Goal: Task Accomplishment & Management: Manage account settings

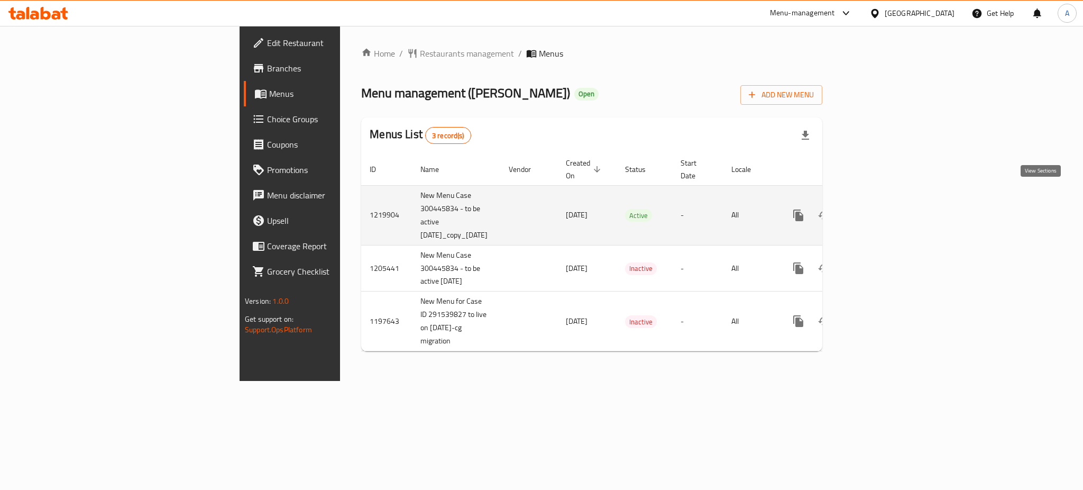
click at [881, 209] on icon "enhanced table" at bounding box center [874, 215] width 13 height 13
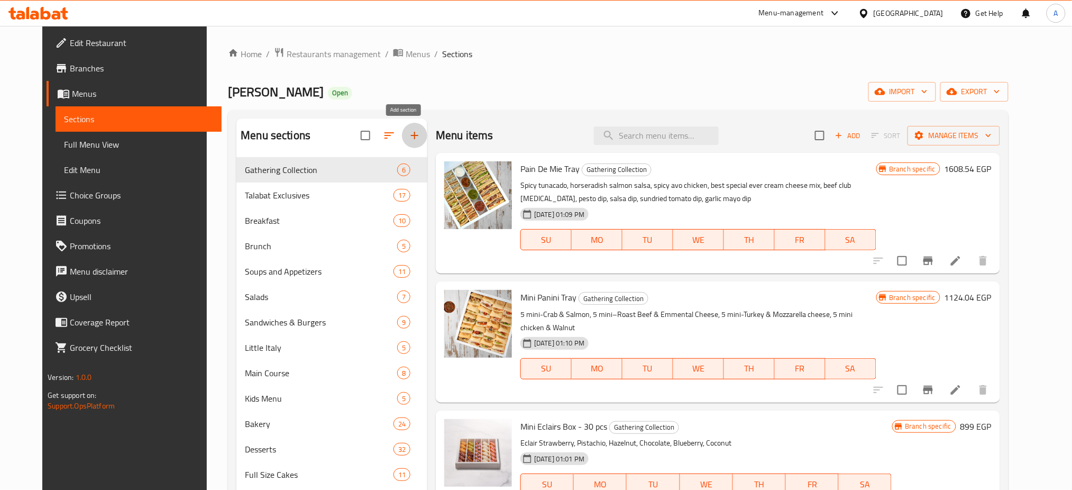
click at [408, 137] on icon "button" at bounding box center [414, 135] width 13 height 13
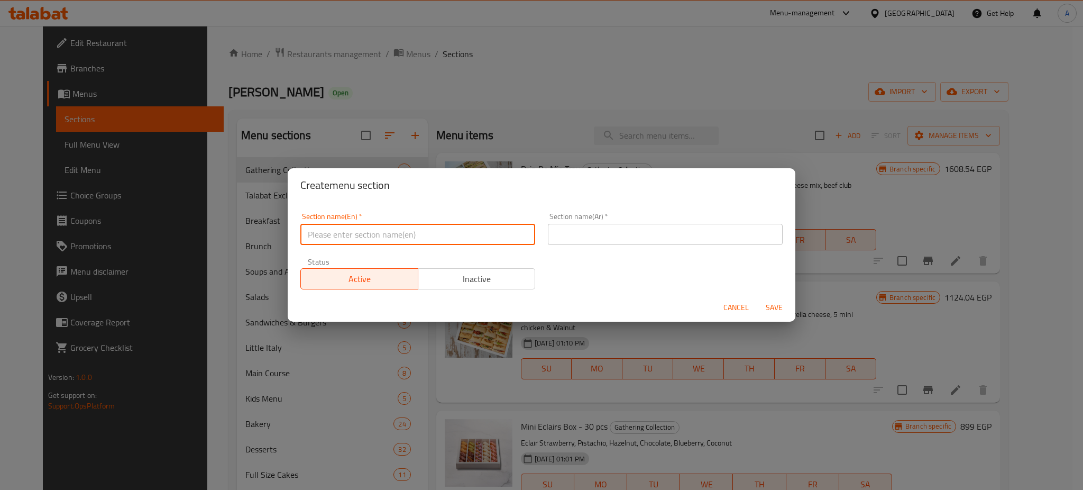
click at [410, 234] on input "text" at bounding box center [417, 234] width 235 height 21
paste input "Pink October"
type input "Pink October"
click at [646, 237] on input "text" at bounding box center [665, 234] width 235 height 21
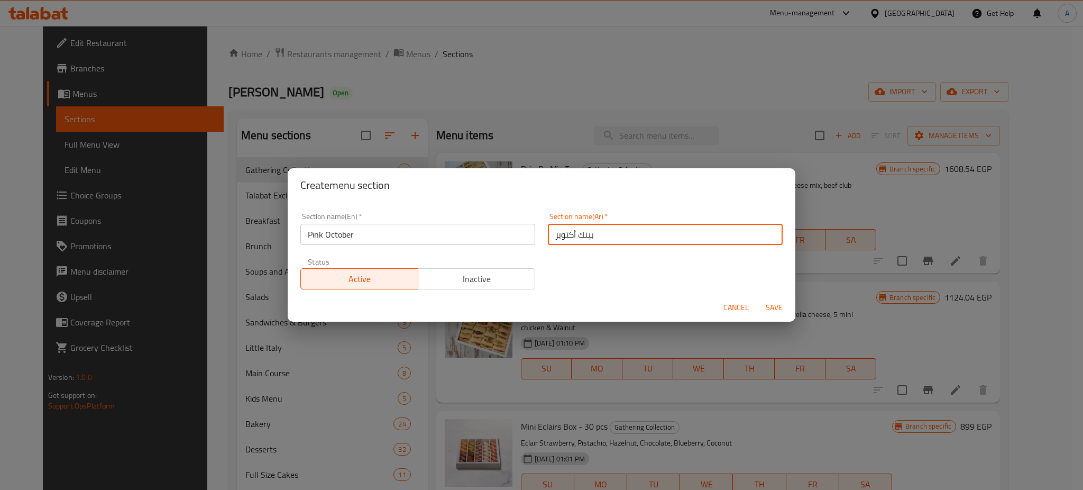
type input "بينك أكتوبر"
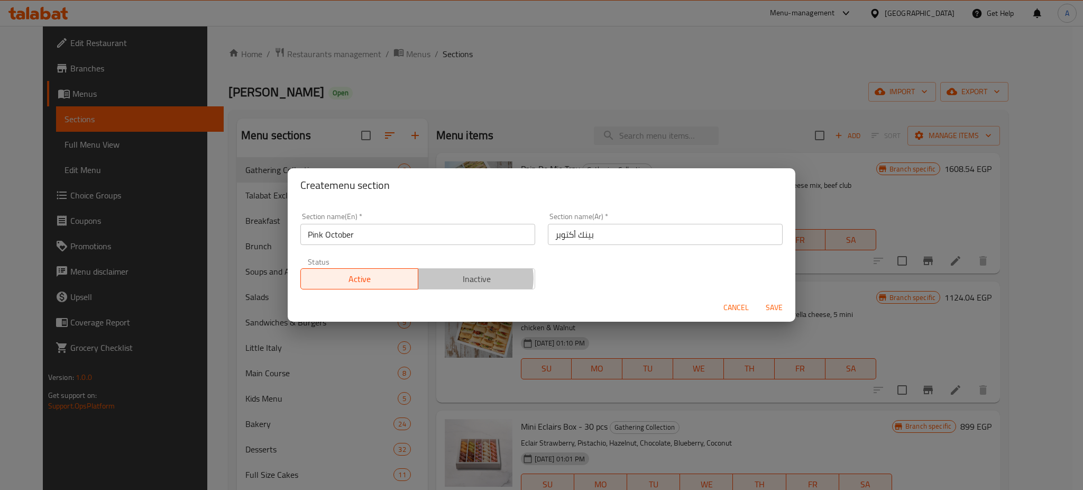
click at [472, 279] on span "Inactive" at bounding box center [477, 278] width 109 height 15
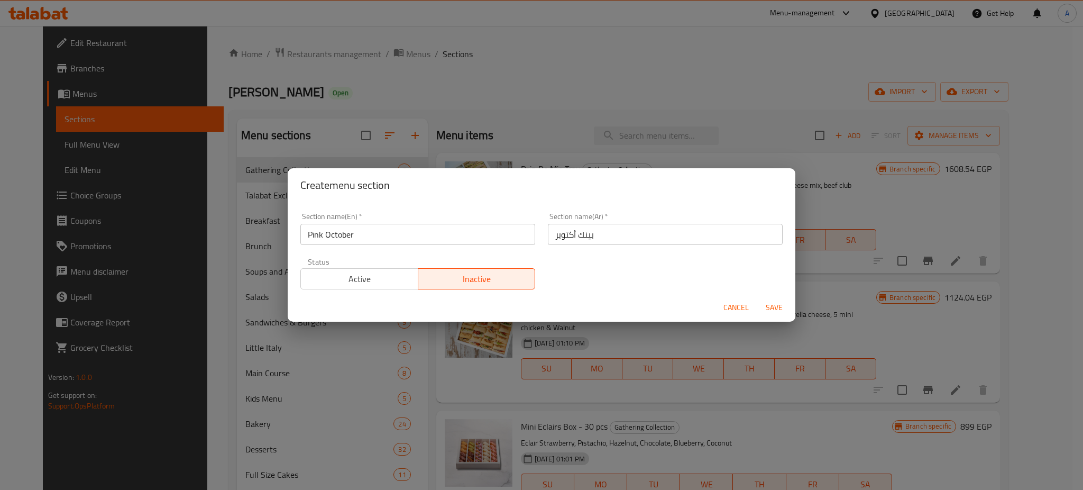
click at [772, 305] on span "Save" at bounding box center [774, 307] width 25 height 13
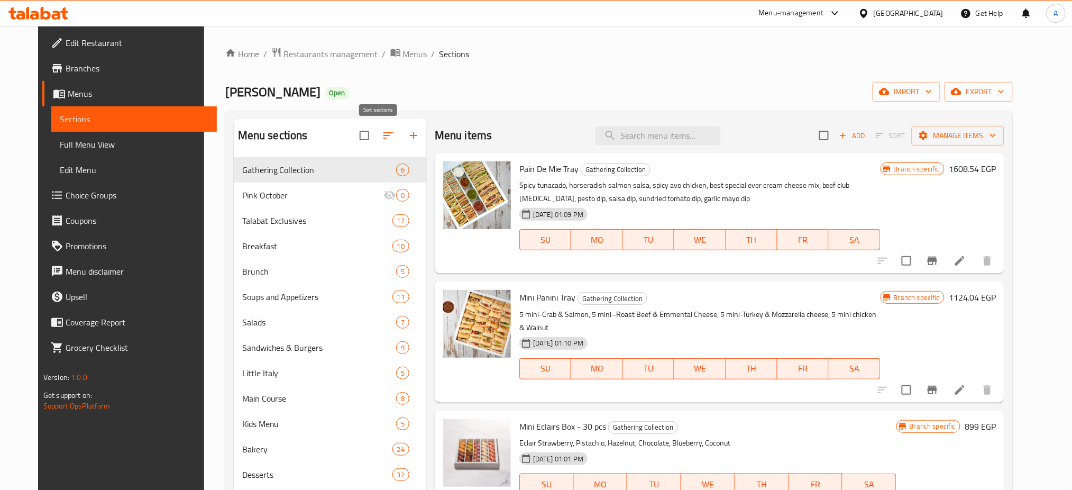
click at [382, 135] on icon "button" at bounding box center [388, 135] width 13 height 13
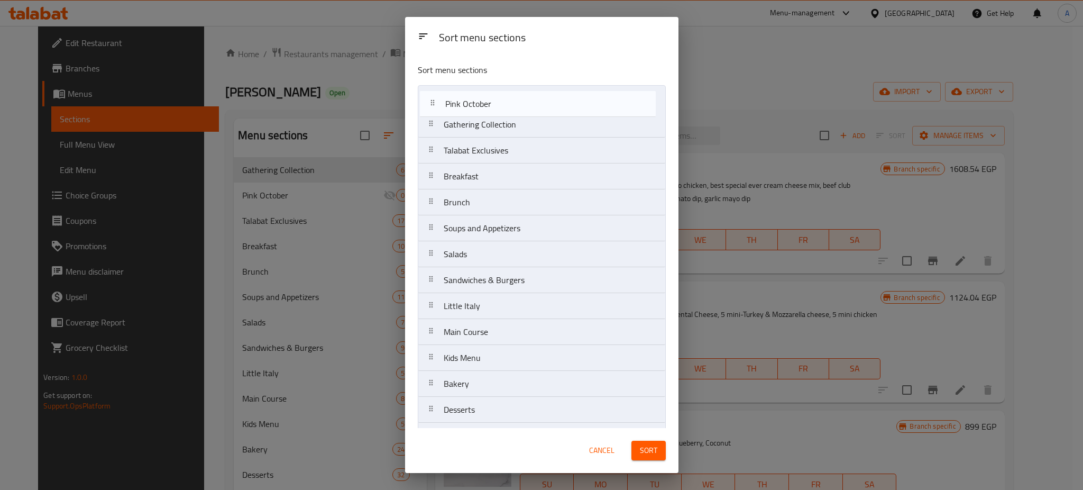
drag, startPoint x: 450, startPoint y: 127, endPoint x: 452, endPoint y: 103, distance: 24.9
click at [452, 103] on nav "Gathering Collection Pink October Talabat Exclusives Breakfast Brunch Soups and…" at bounding box center [542, 383] width 248 height 597
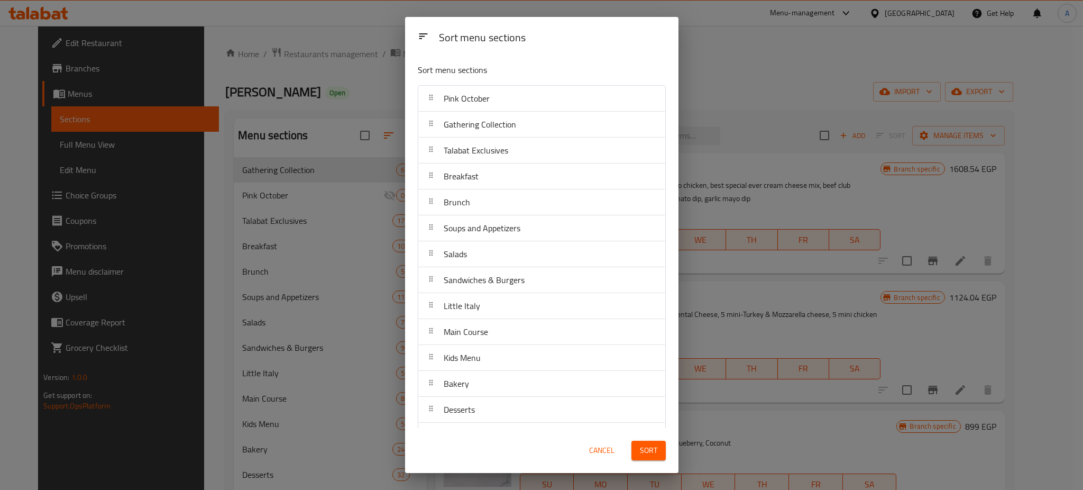
click at [643, 451] on span "Sort" at bounding box center [648, 450] width 17 height 13
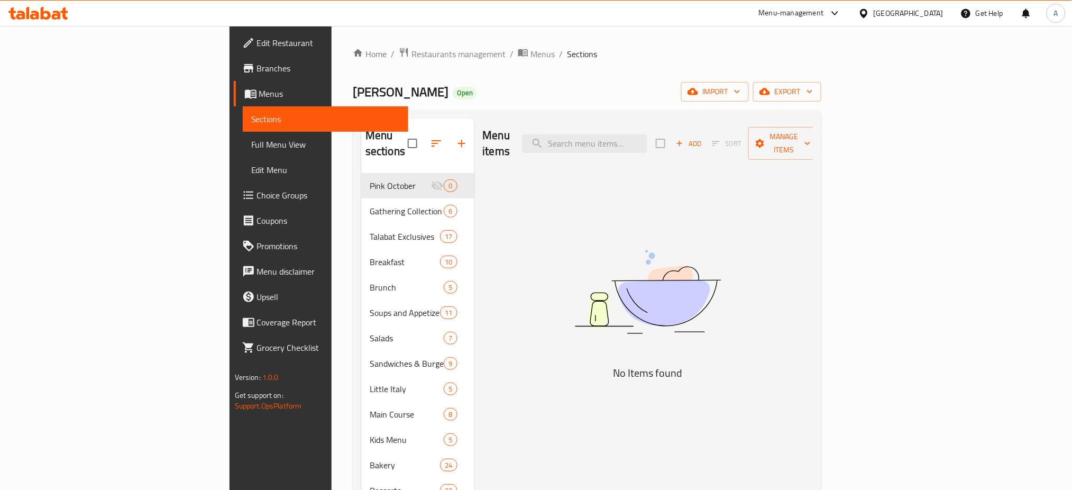
click at [703, 141] on span "Add" at bounding box center [688, 143] width 29 height 12
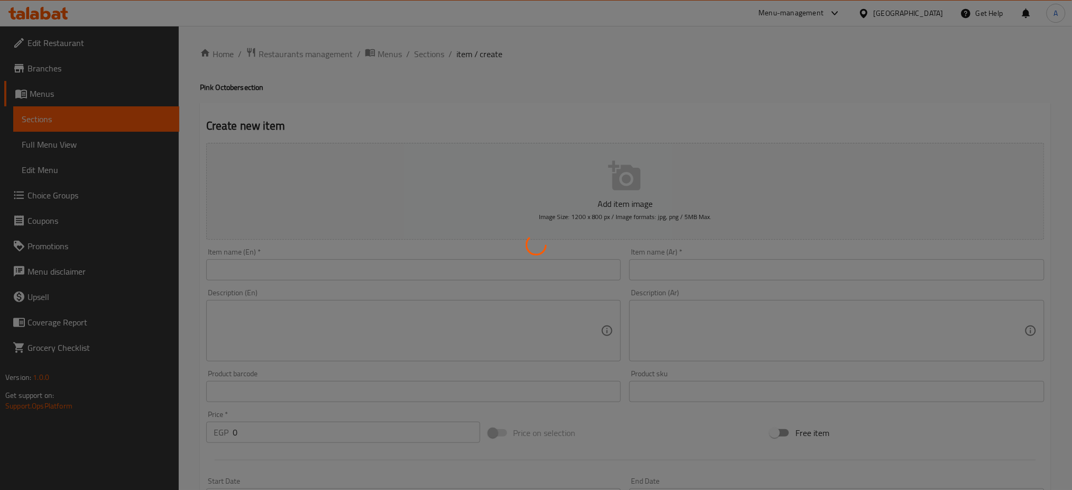
click at [370, 269] on div at bounding box center [536, 245] width 1072 height 490
click at [370, 268] on div at bounding box center [536, 245] width 1072 height 490
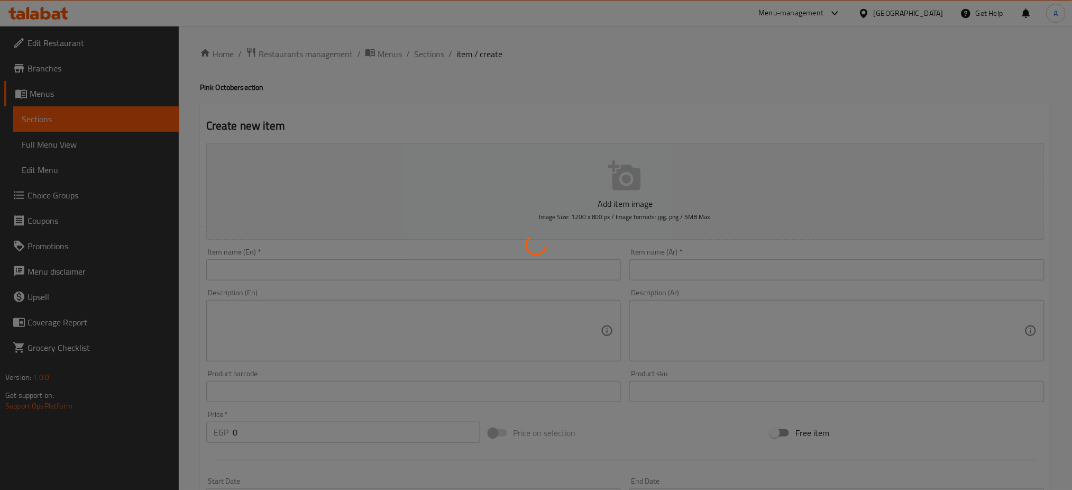
click at [370, 268] on div at bounding box center [536, 245] width 1072 height 490
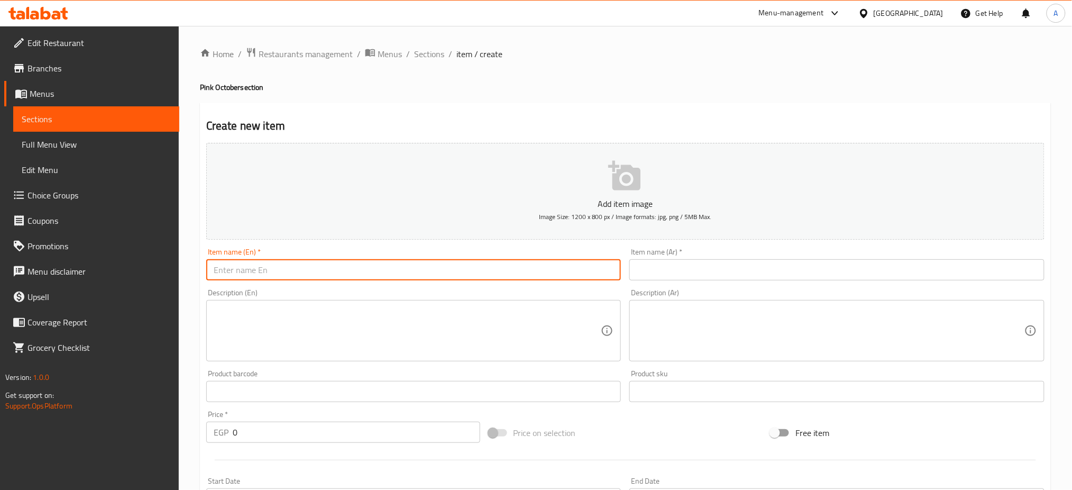
click at [370, 268] on input "text" at bounding box center [413, 269] width 415 height 21
paste input "Chicken Raspberry Bowl"
type input "Chicken Raspberry Bowl"
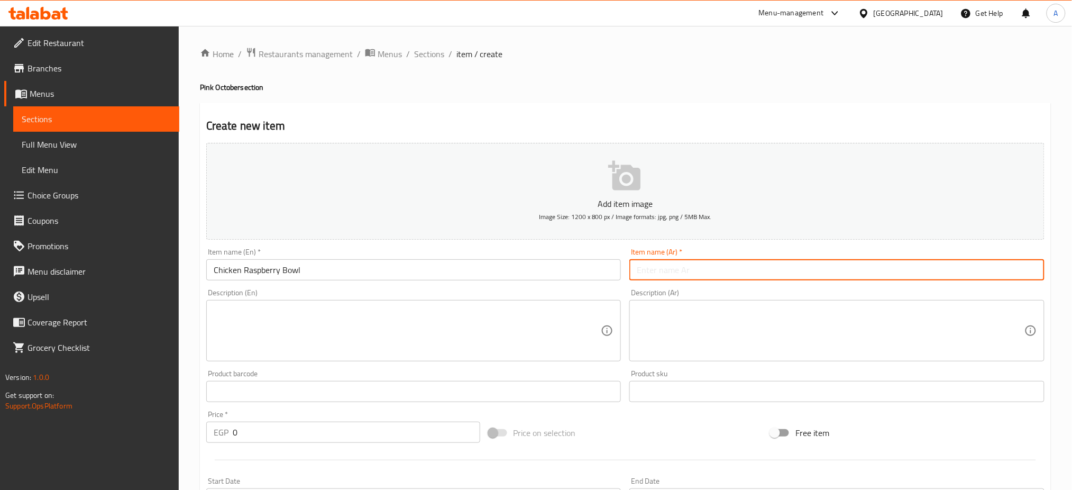
paste input "صحن دجاج والتوت البري"
type input "صحن دجاج والتوت البري"
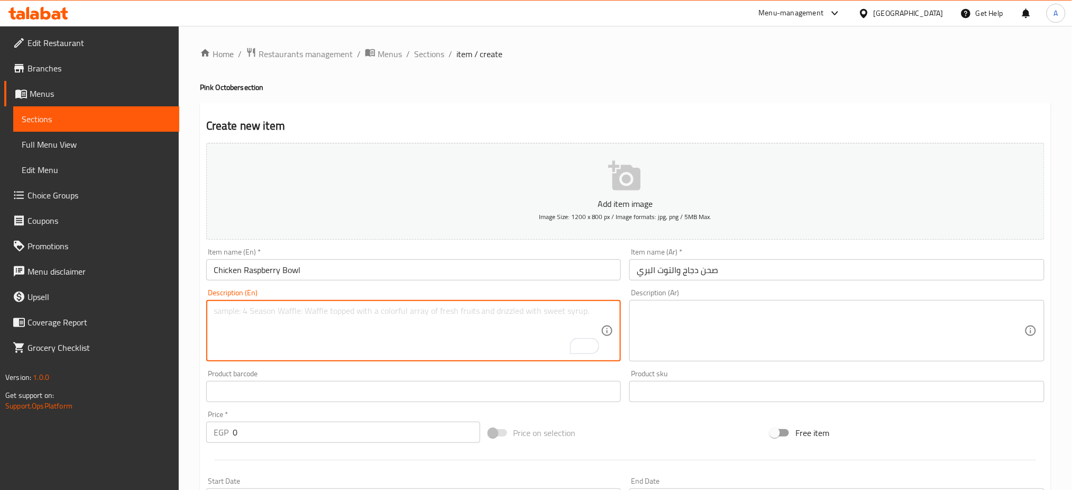
paste textarea "Citrus raspberry dressing, avocado, honey chicken breast, broccoli, almond, cas…"
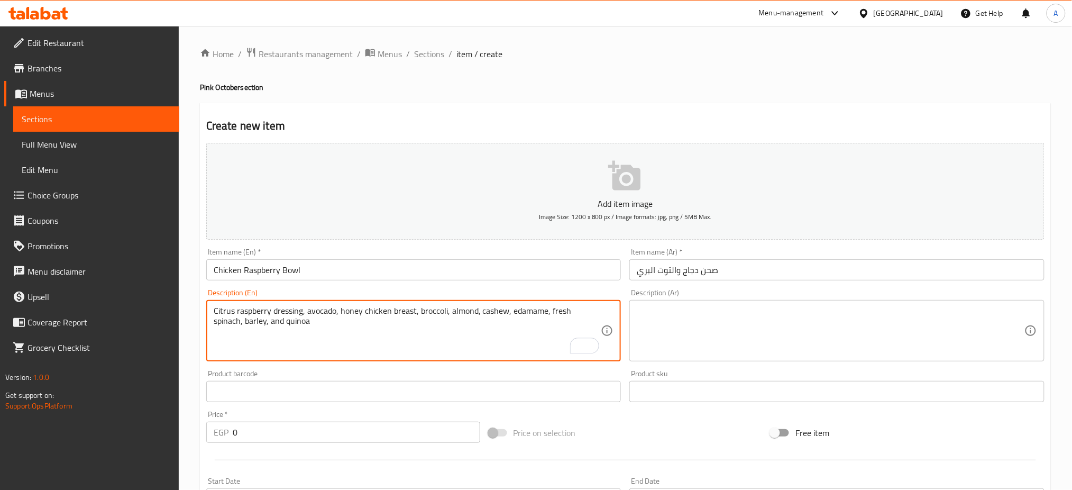
click at [423, 326] on textarea "Citrus raspberry dressing, avocado, honey chicken breast, broccoli, almond, cas…" at bounding box center [408, 331] width 388 height 50
type textarea "Citrus raspberry dressing, avocado, honey chicken breast, broccoli, almond, cas…"
click at [687, 322] on textarea at bounding box center [831, 331] width 388 height 50
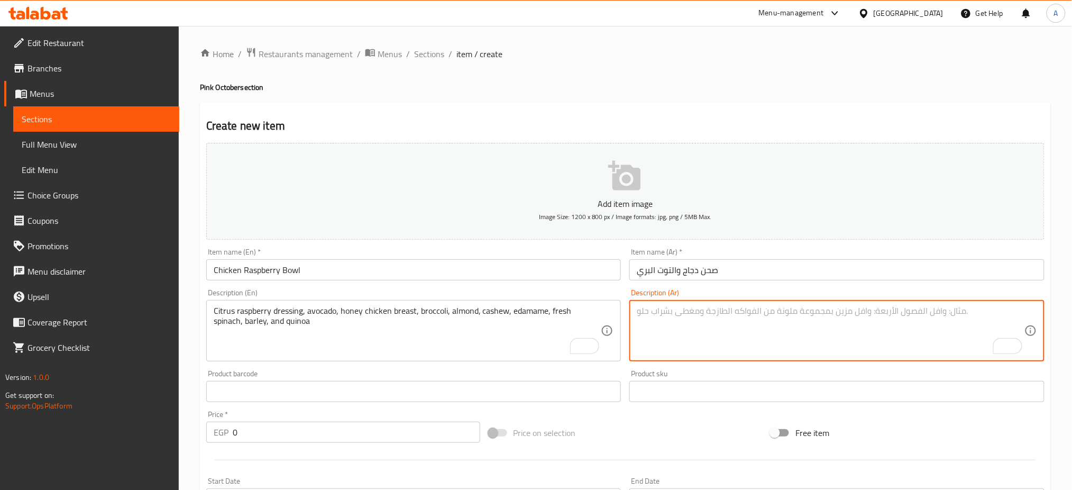
paste textarea "صلصة توت العليق الحمضية، أفوكادو، صدر دجاج بالعسل، بروكلي، [PERSON_NAME]، [PERS…"
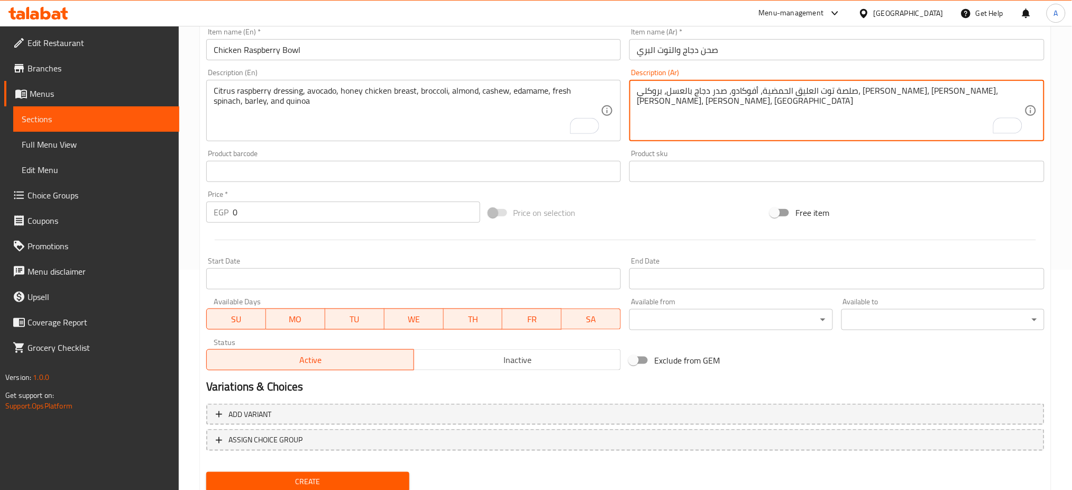
scroll to position [222, 0]
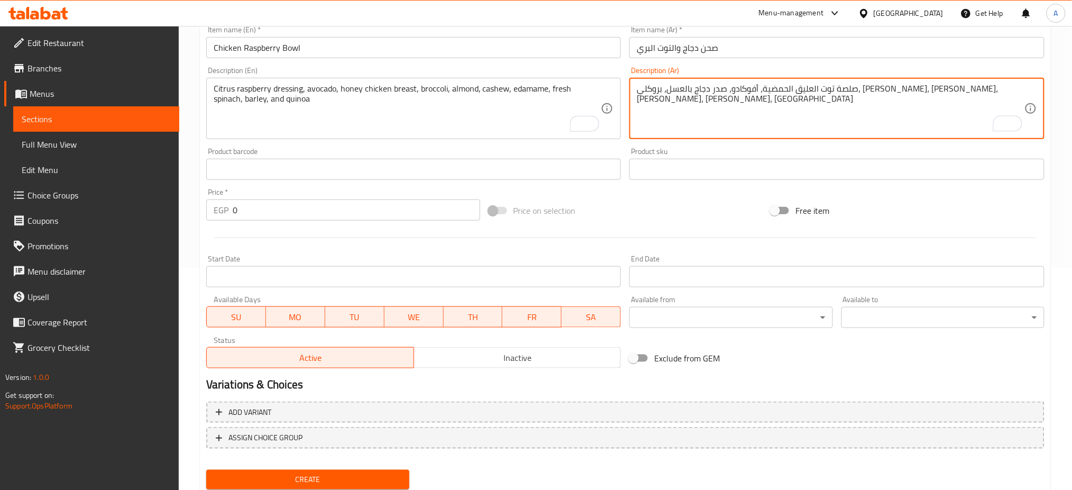
type textarea "صلصة توت العليق الحمضية، أفوكادو، صدر دجاج بالعسل، بروكلي، [PERSON_NAME]، [PERS…"
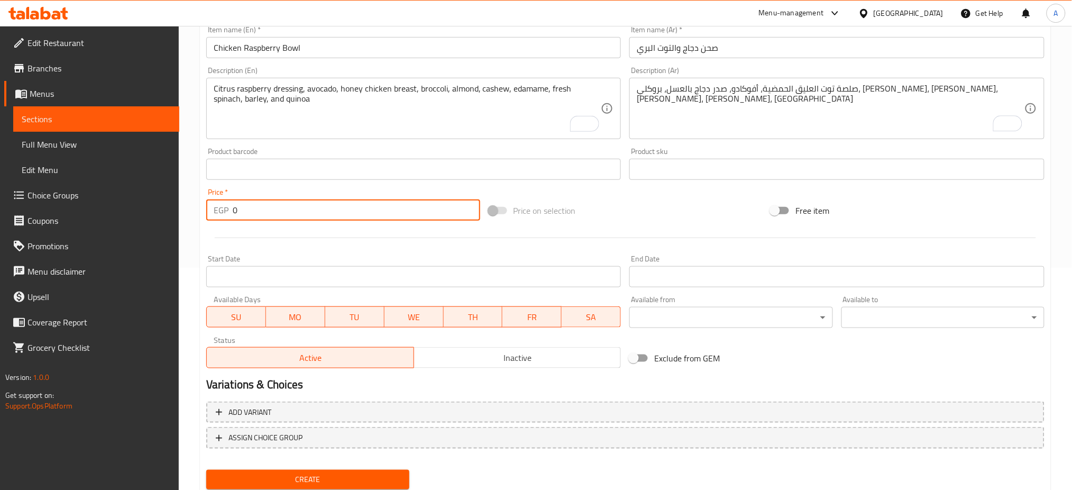
click at [305, 216] on input "0" at bounding box center [356, 209] width 247 height 21
paste input "699"
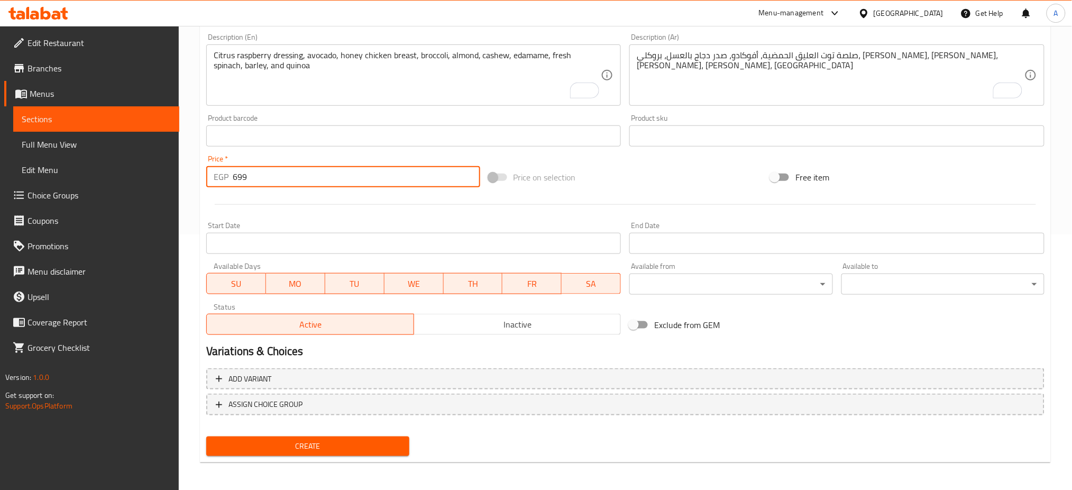
type input "699"
click at [307, 439] on span "Create" at bounding box center [308, 445] width 186 height 13
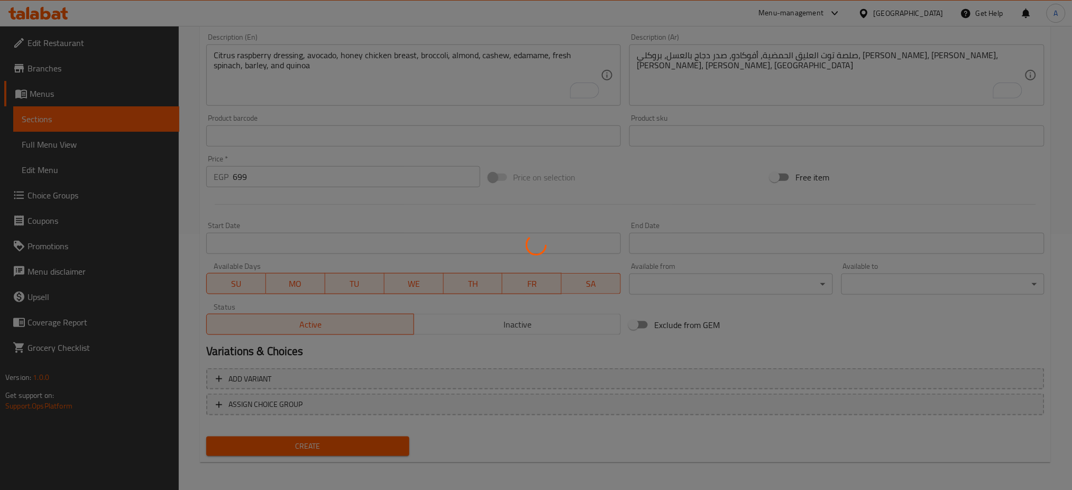
type input "0"
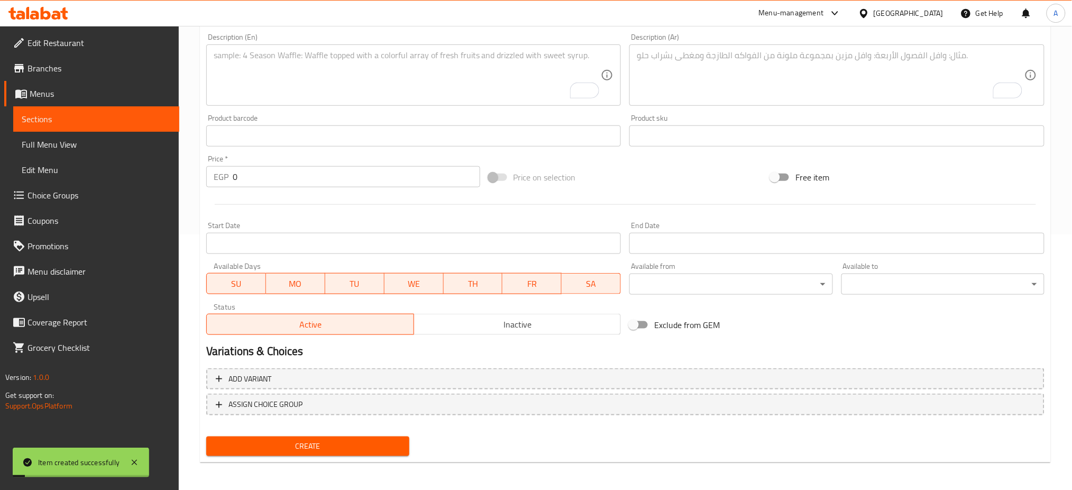
scroll to position [0, 0]
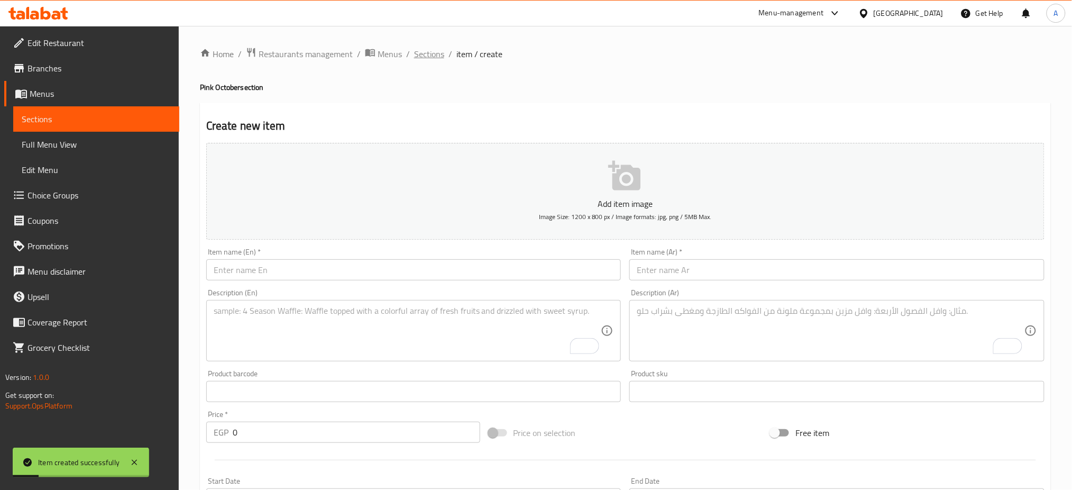
click at [436, 51] on span "Sections" at bounding box center [429, 54] width 30 height 13
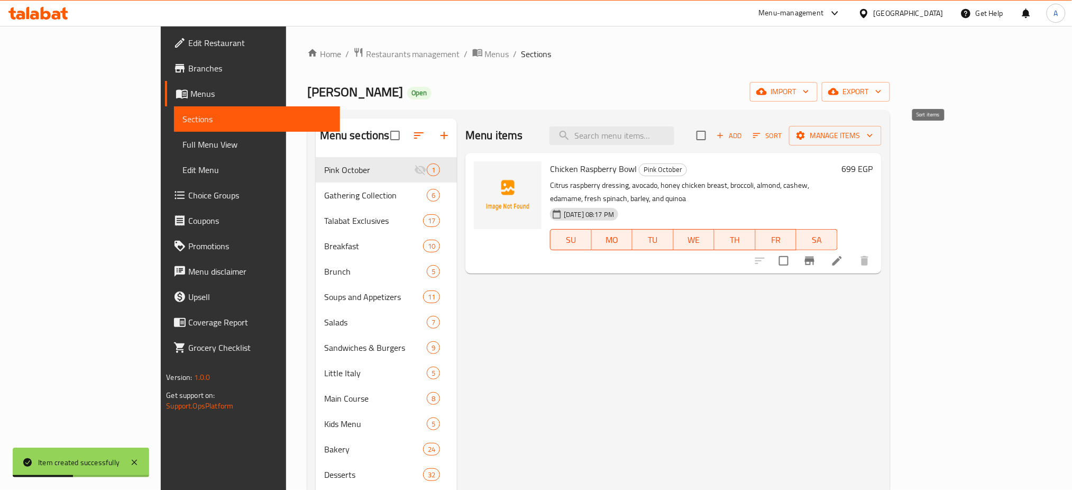
click at [744, 134] on span "Add" at bounding box center [729, 136] width 29 height 12
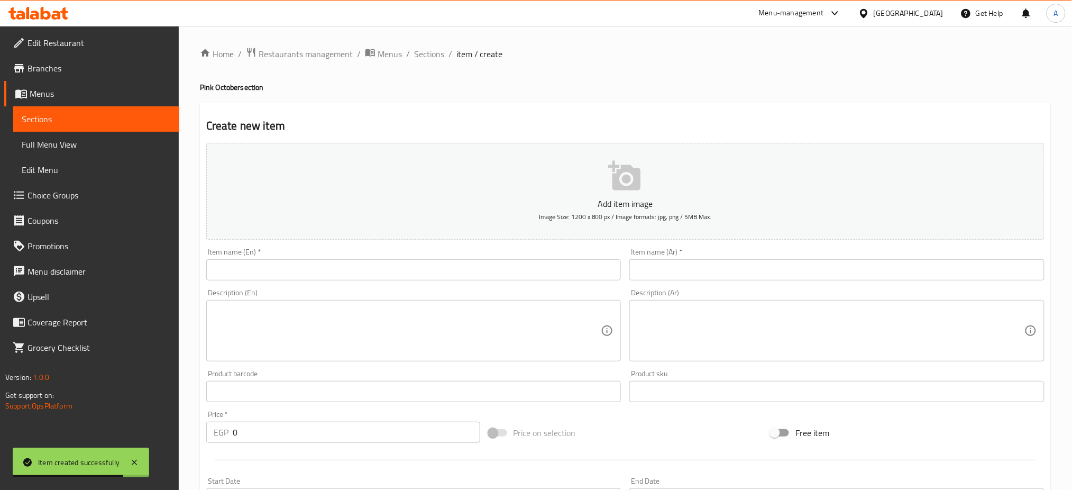
click at [263, 276] on input "text" at bounding box center [413, 269] width 415 height 21
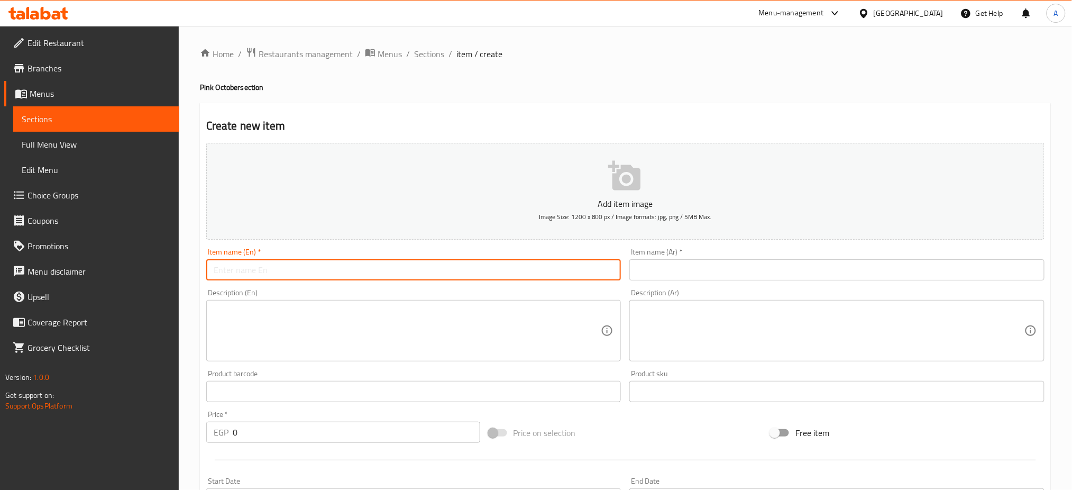
paste input "Raspberry Millefeuille"
type input "Raspberry Millefeuille"
click at [717, 260] on input "text" at bounding box center [836, 269] width 415 height 21
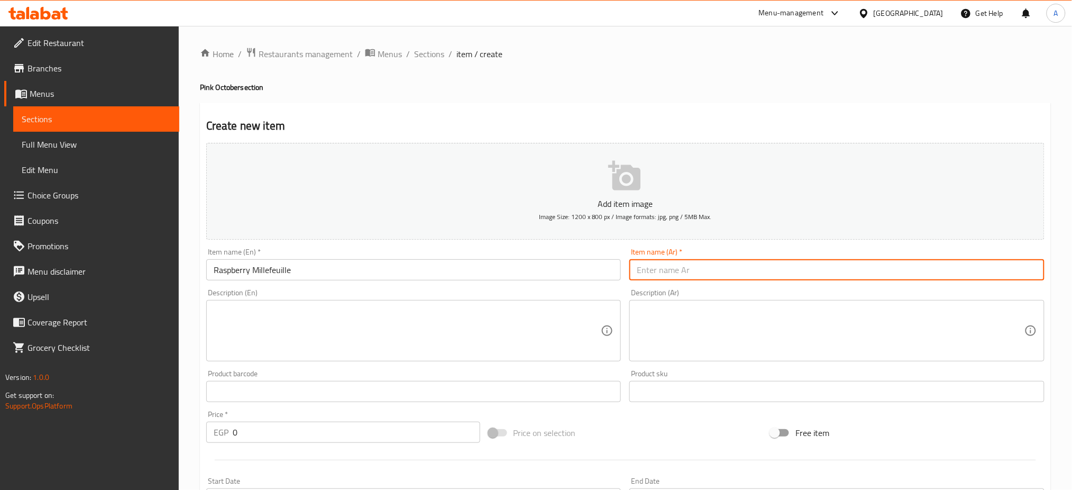
click at [718, 260] on input "text" at bounding box center [836, 269] width 415 height 21
paste input "ميلفيل توت العليق"
type input "ميلفيل توت العليق"
click at [430, 333] on textarea at bounding box center [408, 331] width 388 height 50
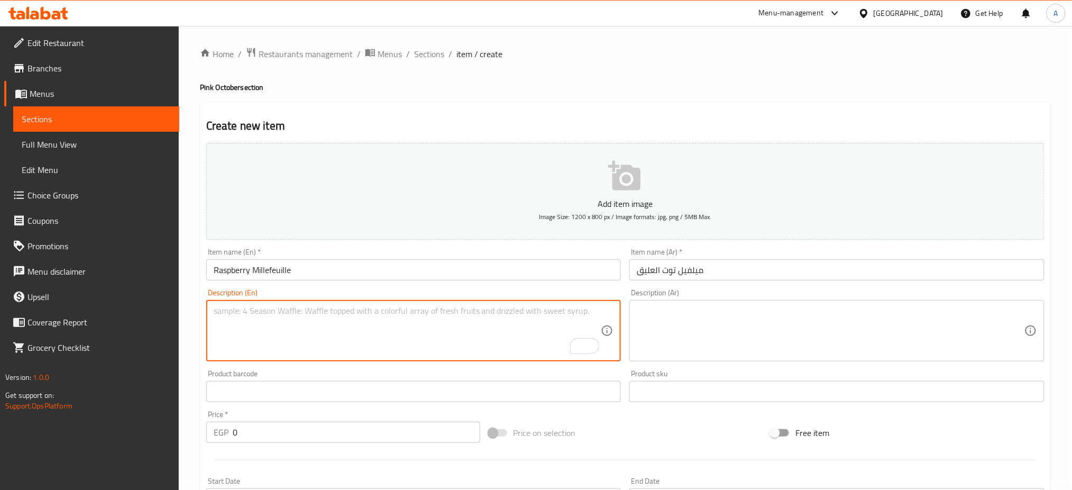
paste textarea "Millefeuille topped with cream and fresh strawberry"
type textarea "Millefeuille topped with cream and fresh strawberry"
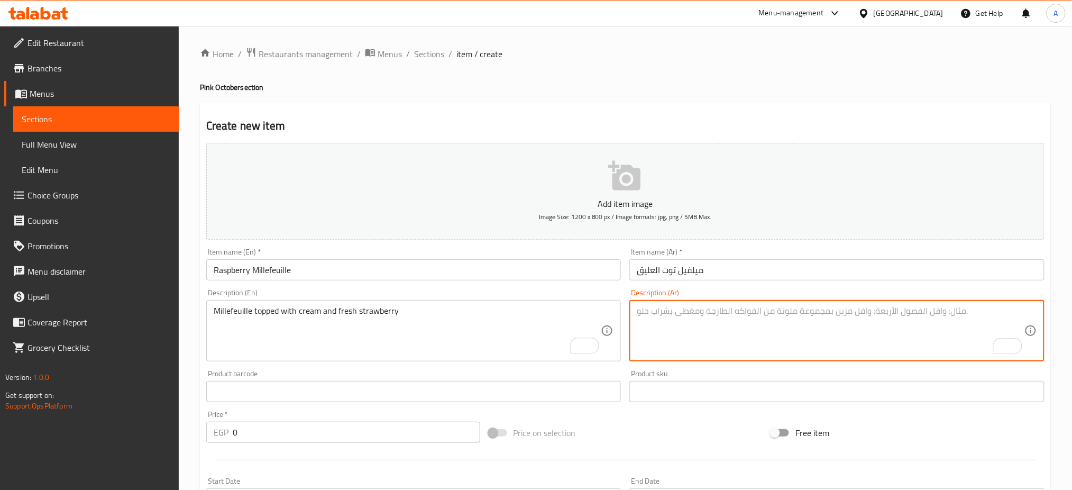
click at [785, 311] on textarea "To enrich screen reader interactions, please activate Accessibility in Grammarl…" at bounding box center [831, 331] width 388 height 50
paste textarea "ميلفيل مغطاة بالكريمة والفراولة الطازجة"
type textarea "ميلفيل مغطاة بالكريمة والفراولة الطازجة"
click at [318, 427] on input "0" at bounding box center [356, 431] width 247 height 21
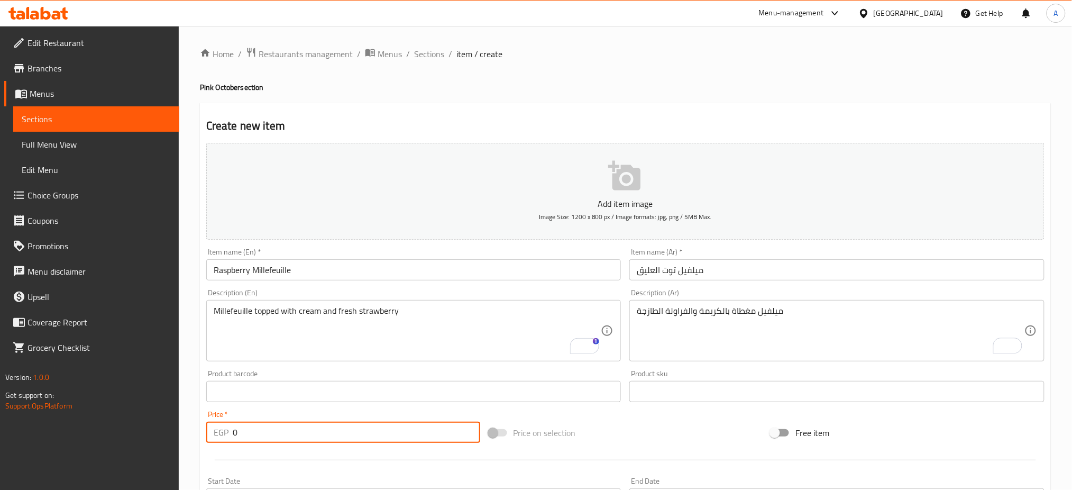
click at [318, 427] on input "0" at bounding box center [356, 431] width 247 height 21
paste input "199"
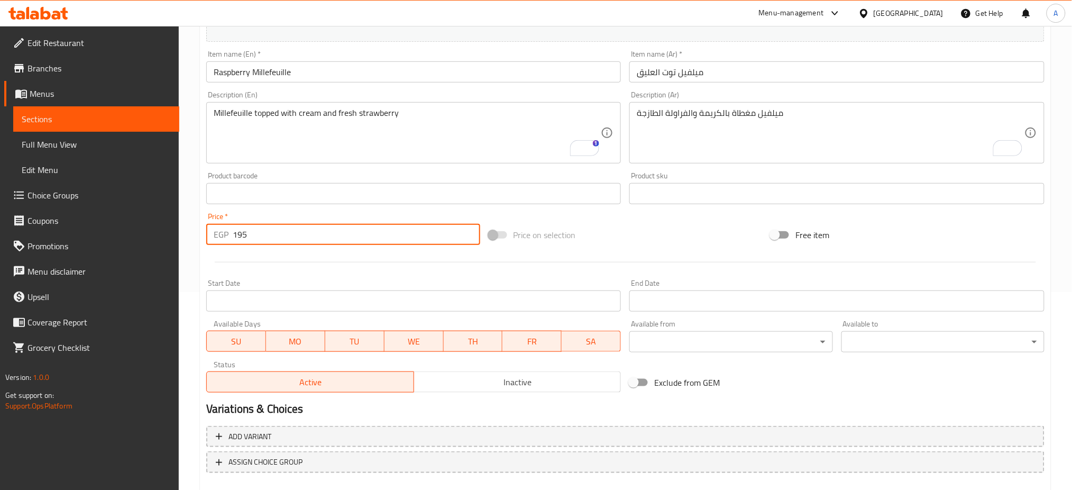
scroll to position [255, 0]
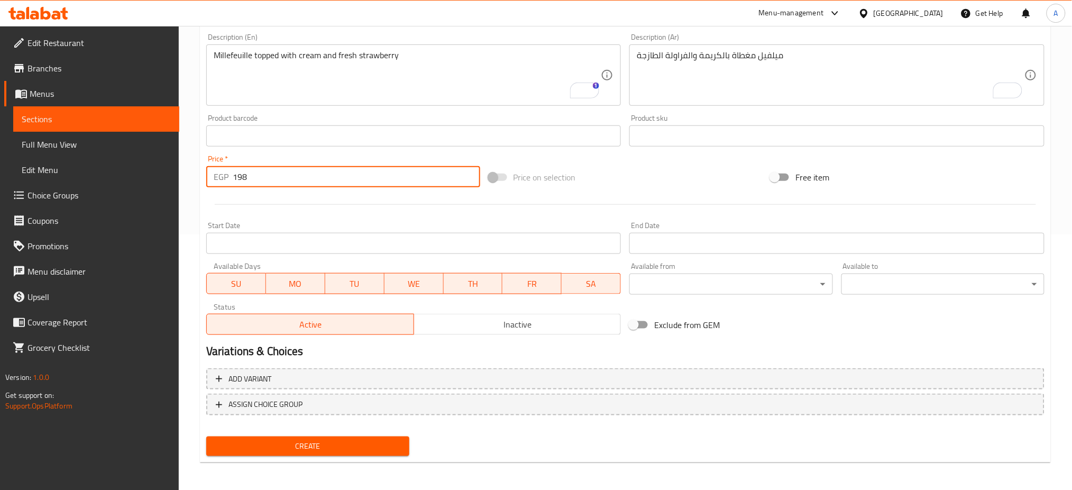
type input "199"
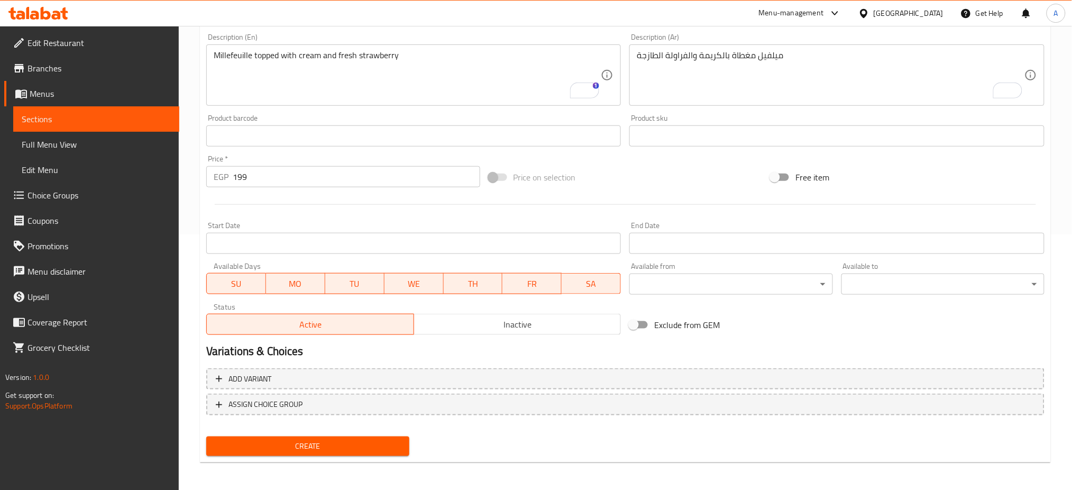
click at [650, 178] on div "Price on selection" at bounding box center [625, 177] width 282 height 29
click at [322, 445] on span "Create" at bounding box center [308, 445] width 186 height 13
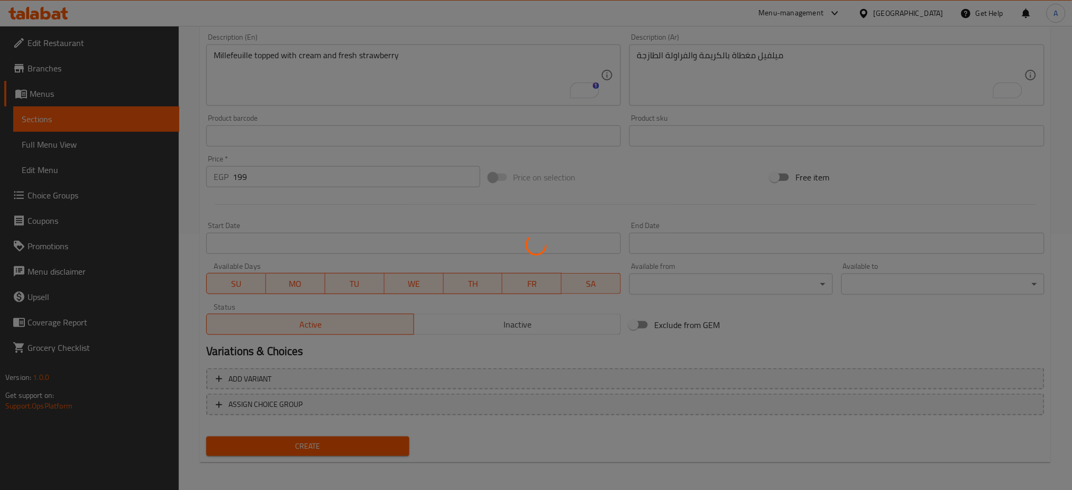
type input "0"
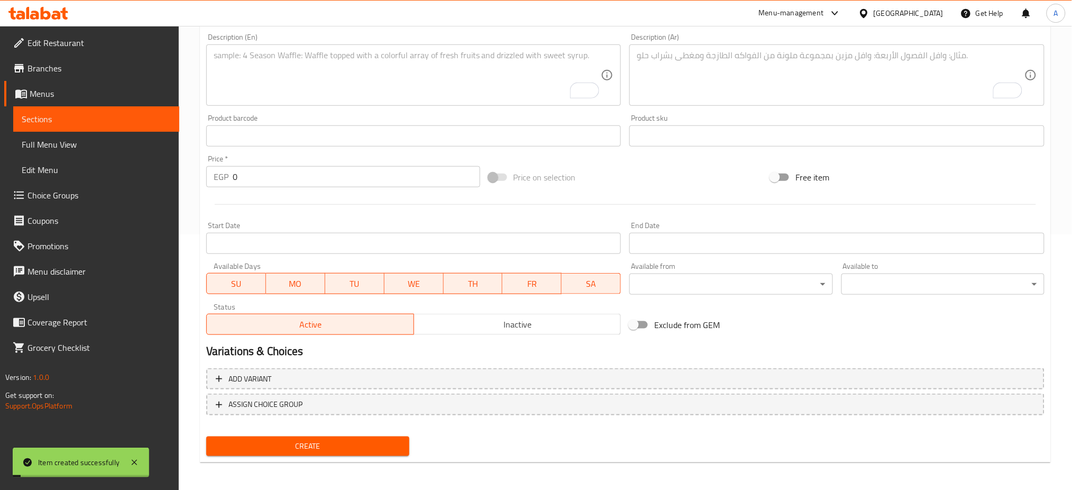
scroll to position [0, 0]
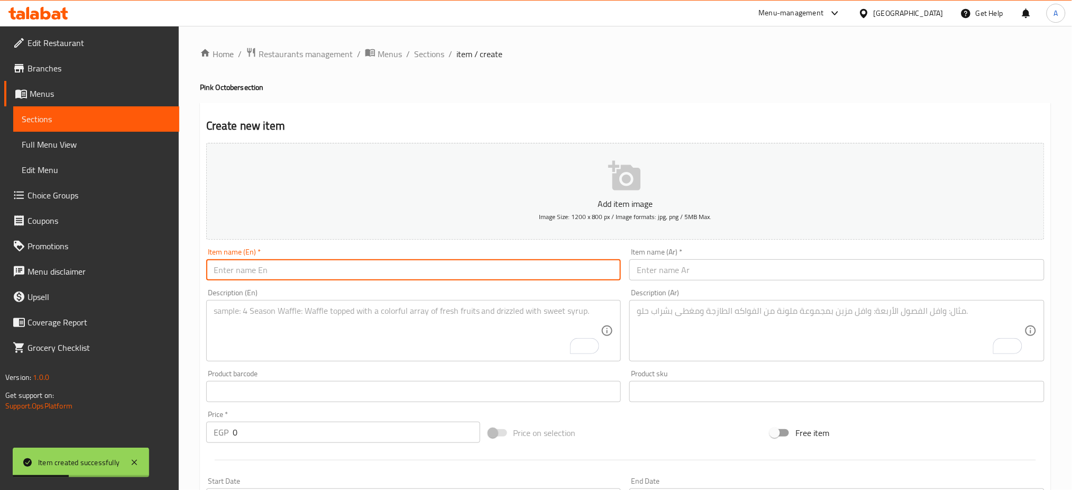
click at [294, 271] on input "text" at bounding box center [413, 269] width 415 height 21
paste input "Strawberry Éclair"
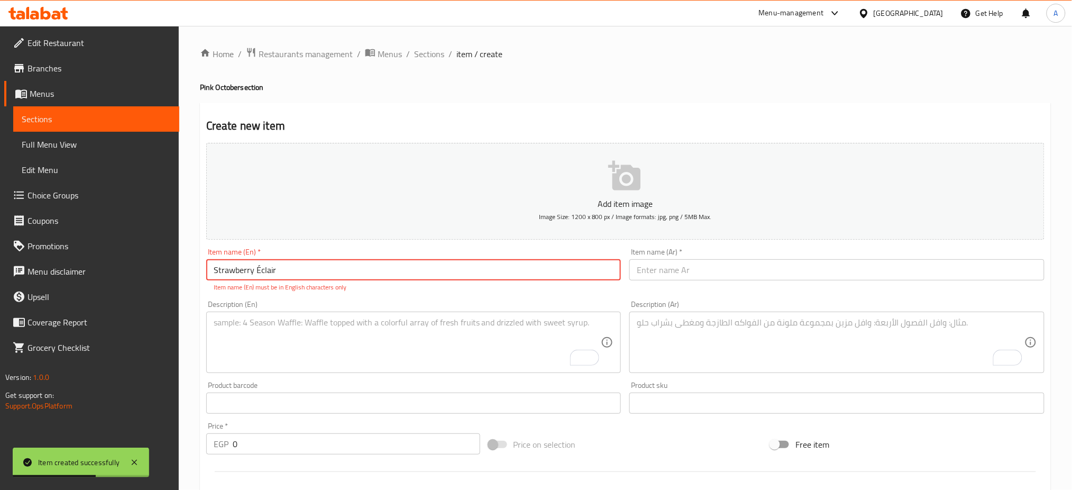
type input "Strawberry Éclair"
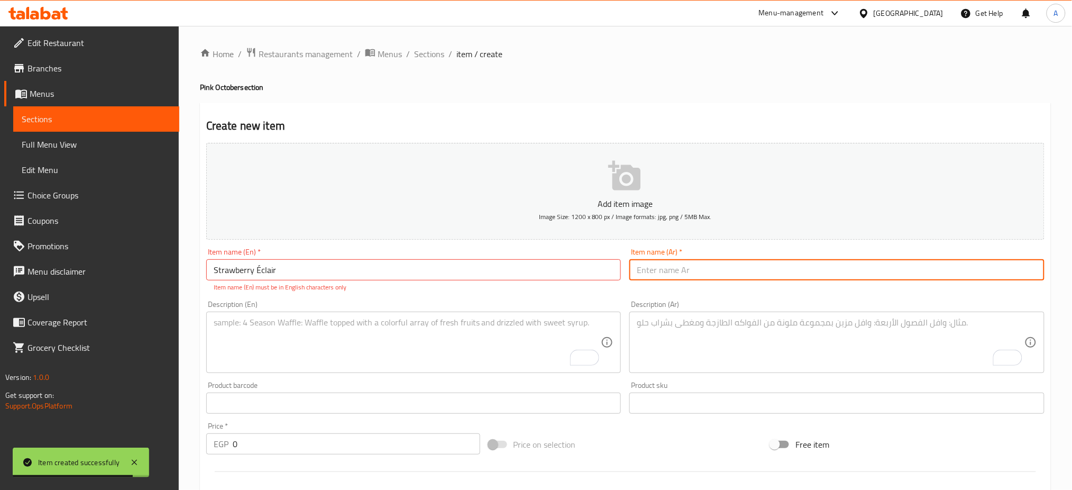
paste input "اكلير الفراولة"
type input "اكلير الفراولة"
click at [260, 274] on input "Strawberry Éclair" at bounding box center [413, 269] width 415 height 21
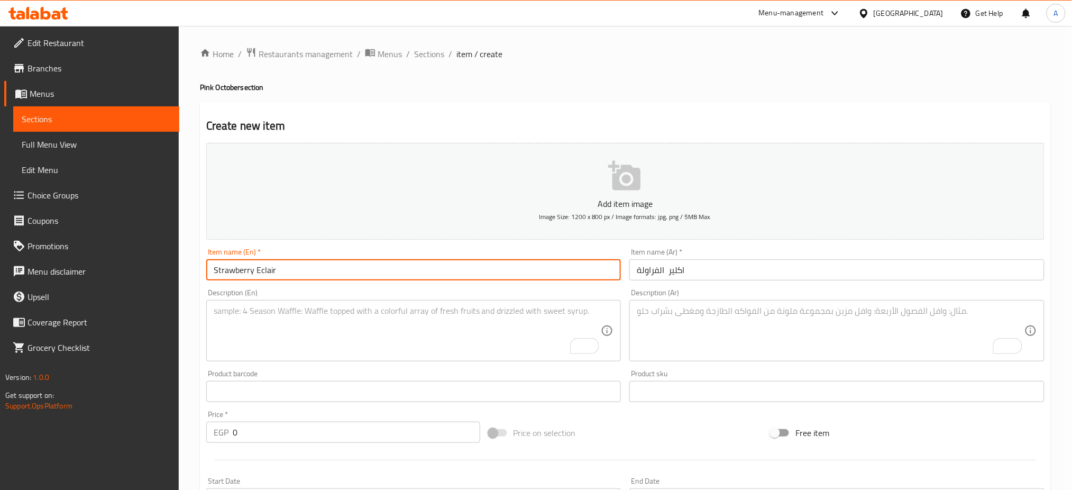
paste input "Éclair filled and topped with strawberry cream"
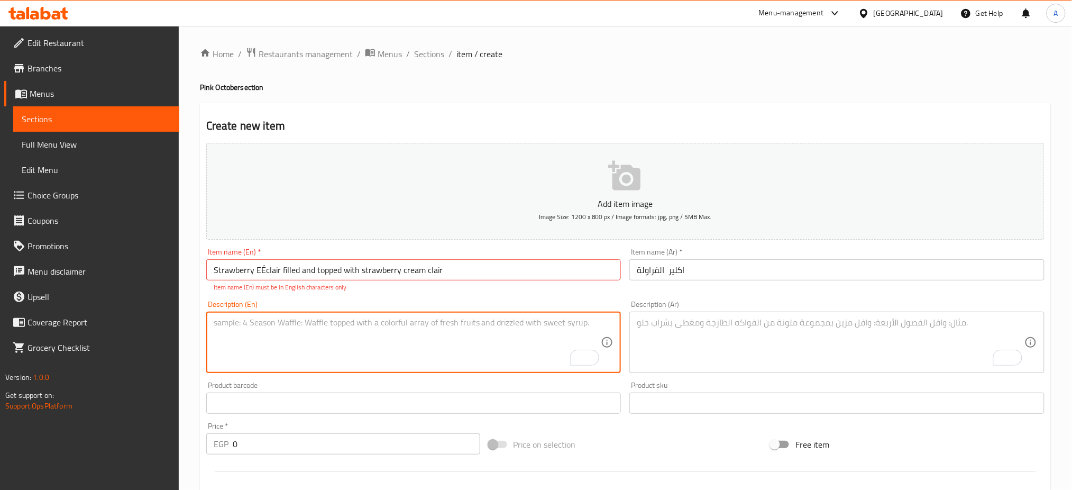
click at [241, 331] on textarea "To enrich screen reader interactions, please activate Accessibility in Grammarl…" at bounding box center [408, 342] width 388 height 50
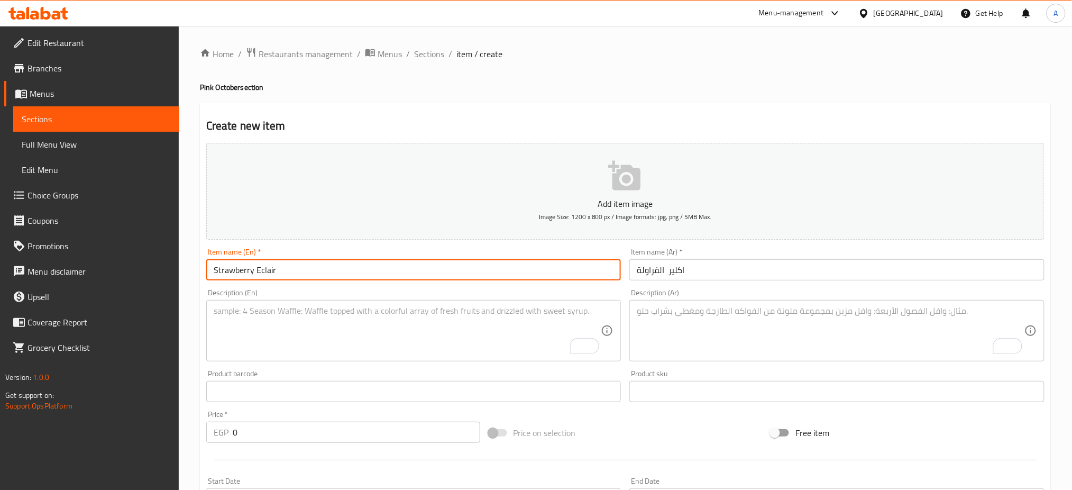
type input "Strawberry Eclair"
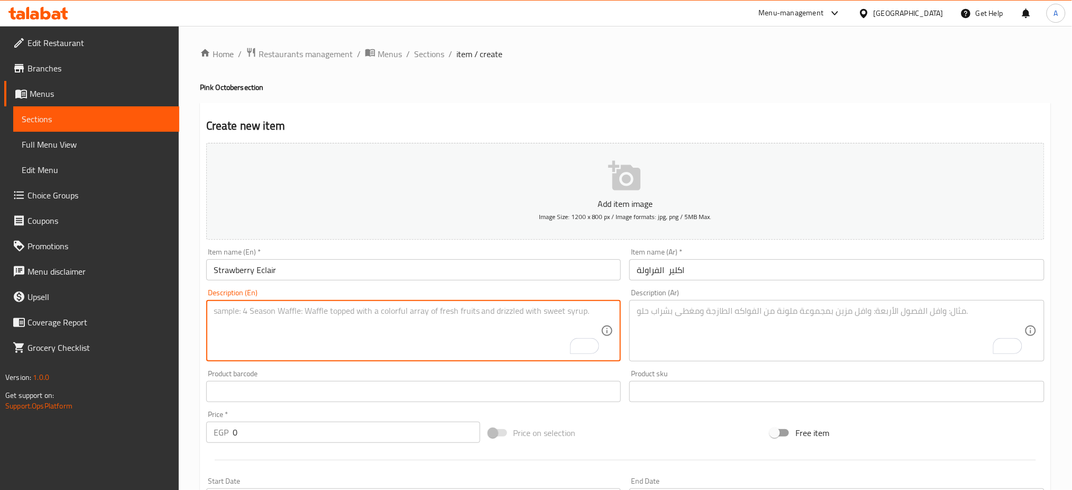
click at [257, 333] on textarea "To enrich screen reader interactions, please activate Accessibility in Grammarl…" at bounding box center [408, 331] width 388 height 50
paste textarea "Éclair filled and topped with strawberry cream"
type textarea "Eclair filled and topped with strawberry cream"
click at [671, 314] on textarea "To enrich screen reader interactions, please activate Accessibility in Grammarl…" at bounding box center [831, 331] width 388 height 50
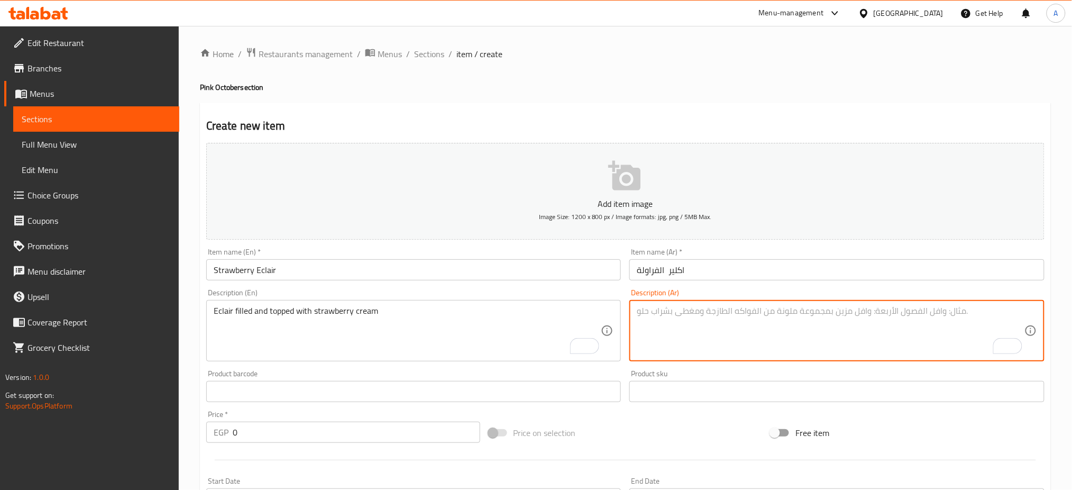
click at [731, 307] on textarea "To enrich screen reader interactions, please activate Accessibility in Grammarl…" at bounding box center [831, 331] width 388 height 50
paste textarea "اكلير محشو ومغطى بكريمة الفراولة"
type textarea "اكلير محشو ومغطى بكريمة الفراولة"
click at [274, 428] on input "0" at bounding box center [356, 431] width 247 height 21
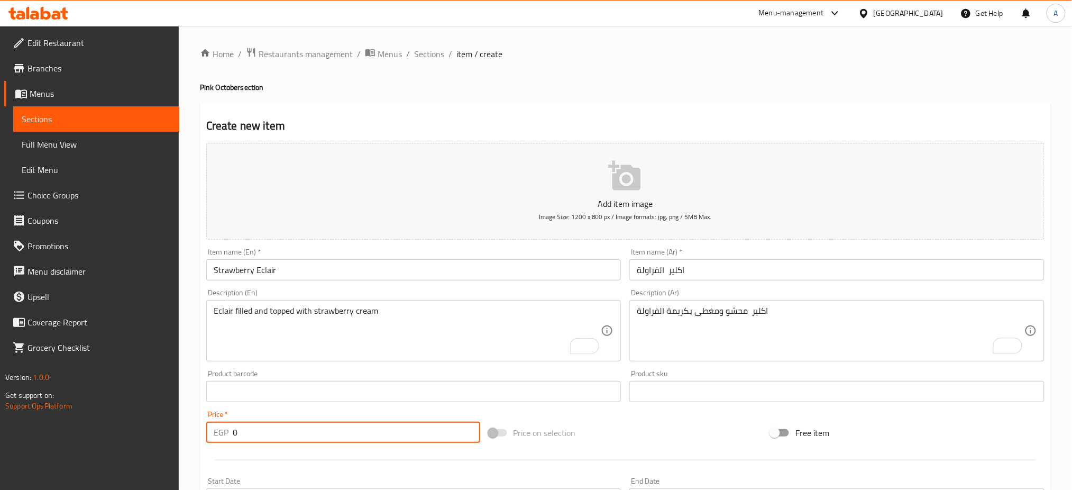
click at [274, 428] on input "0" at bounding box center [356, 431] width 247 height 21
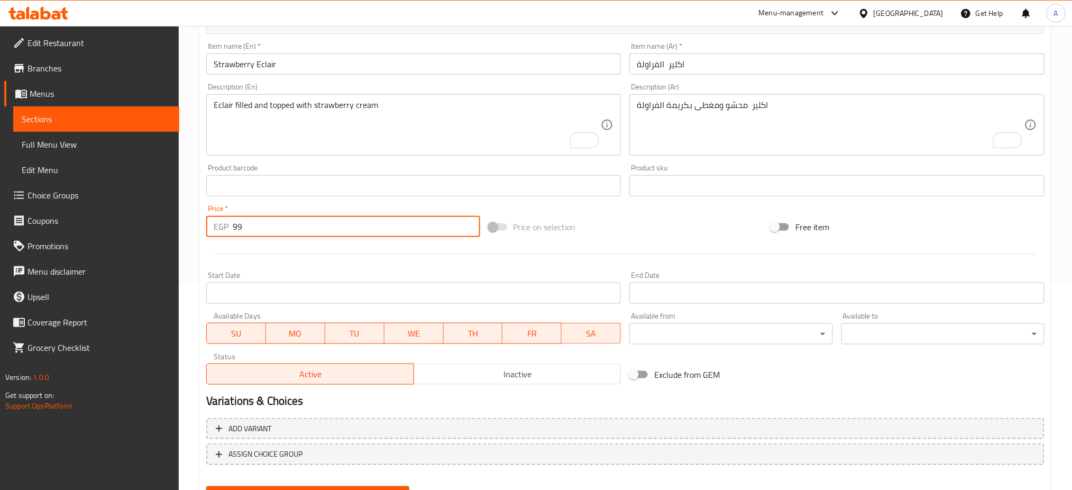
scroll to position [255, 0]
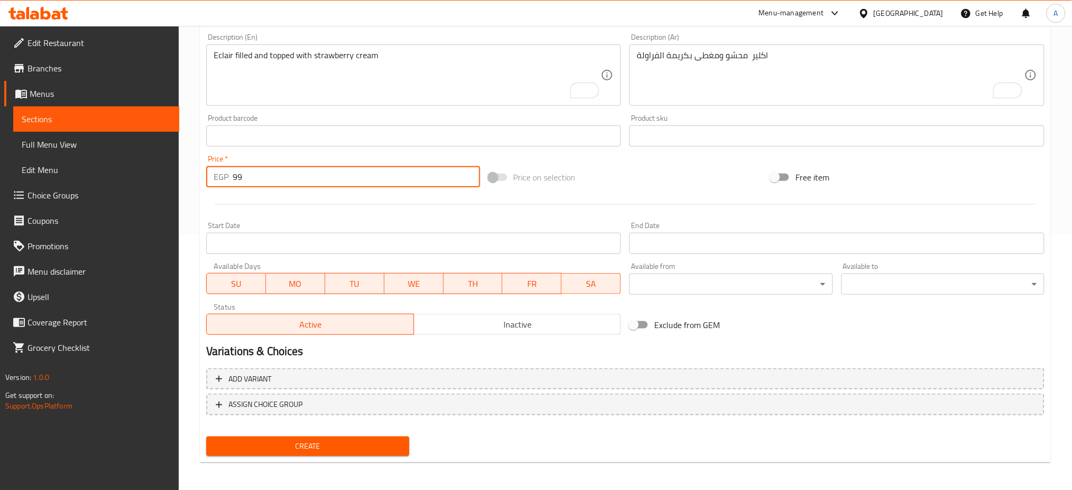
type input "99"
click at [299, 432] on div "Create" at bounding box center [308, 446] width 212 height 28
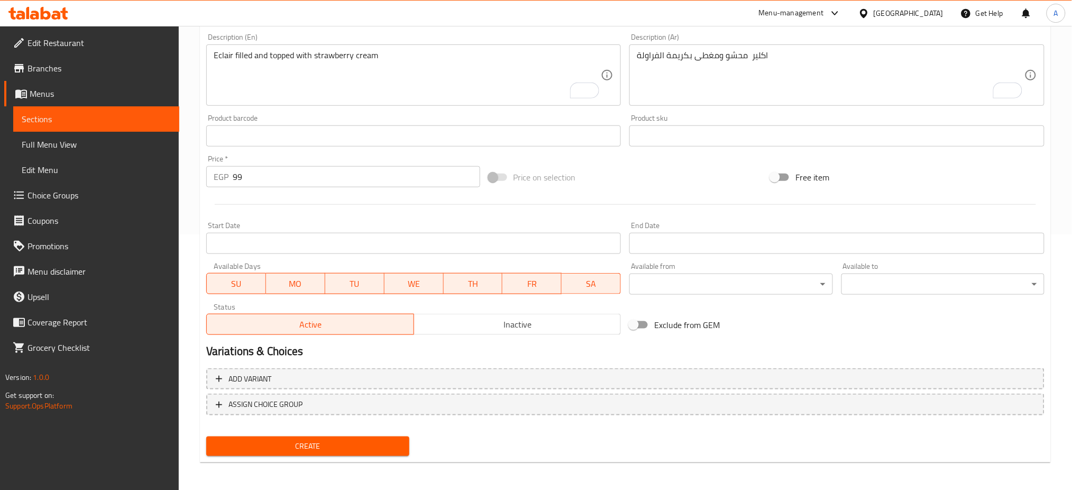
click at [296, 439] on span "Create" at bounding box center [308, 445] width 186 height 13
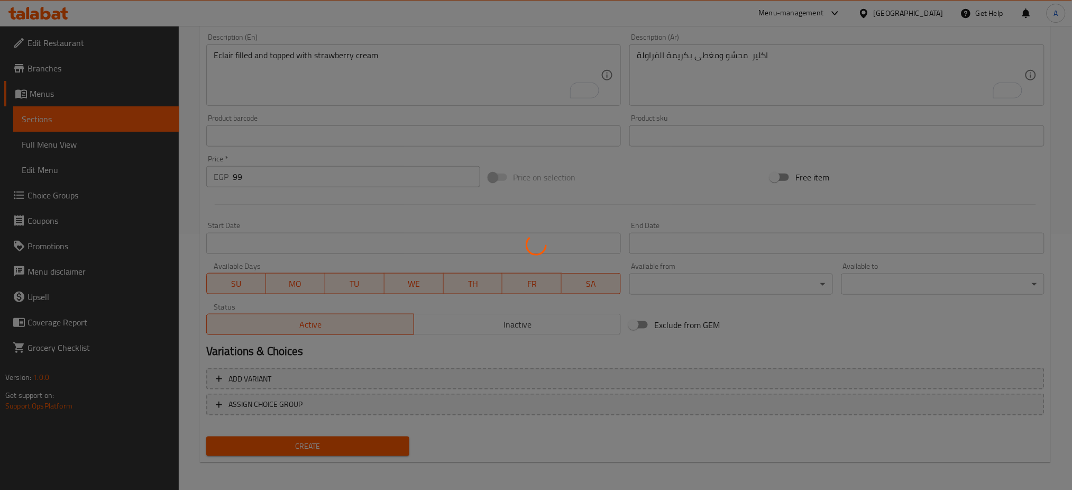
type input "0"
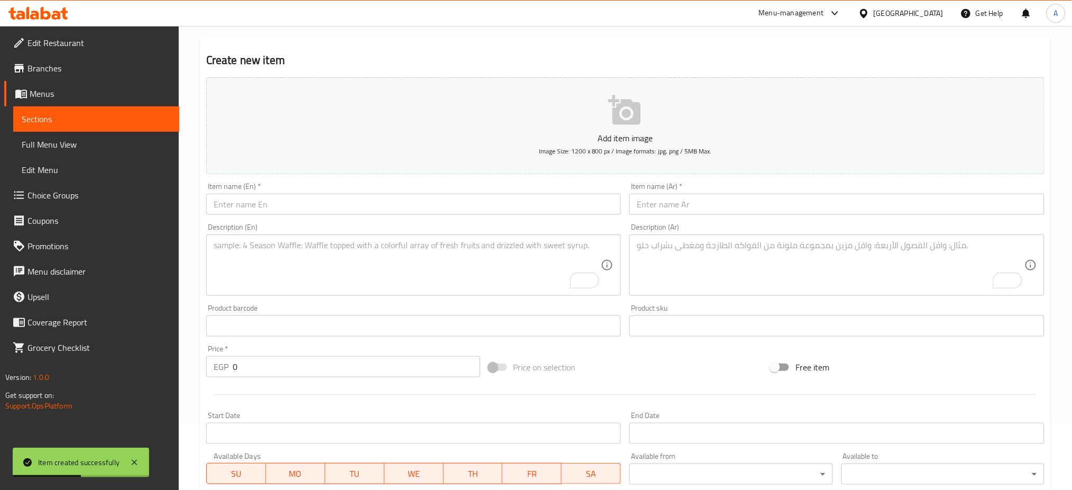
scroll to position [38, 0]
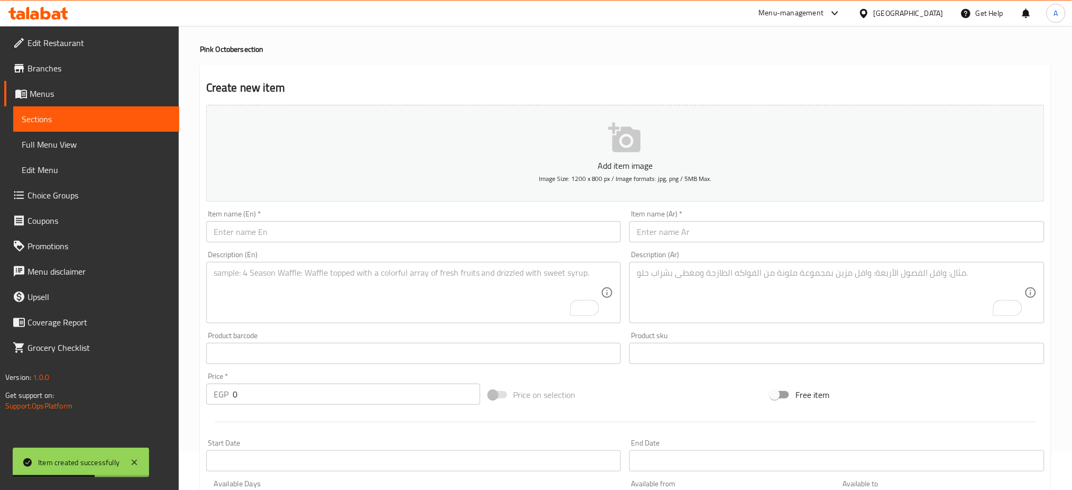
click at [251, 242] on div "Item name (En)   * Item name (En) *" at bounding box center [414, 226] width 424 height 41
click at [265, 225] on input "text" at bounding box center [413, 231] width 415 height 21
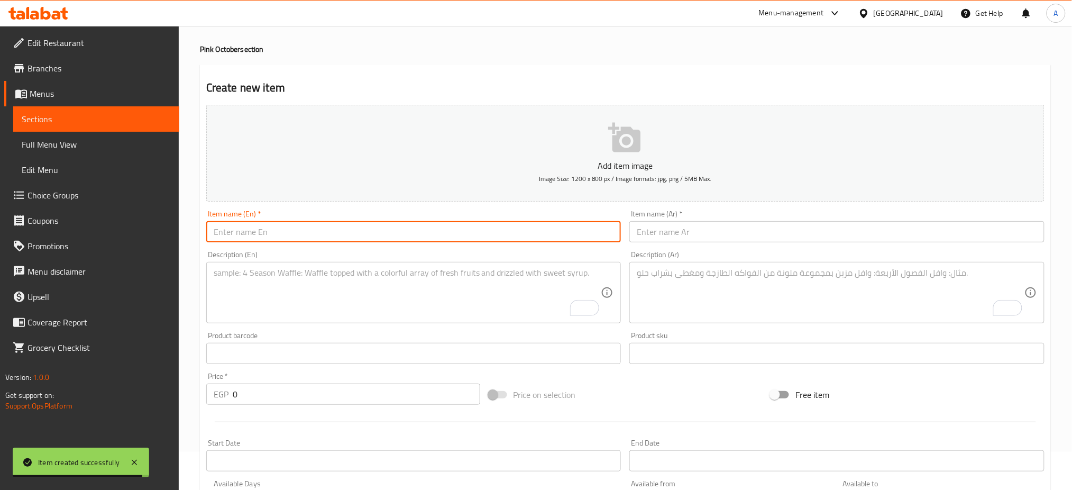
paste input "Strawberry Tart"
type input "Strawberry Tart"
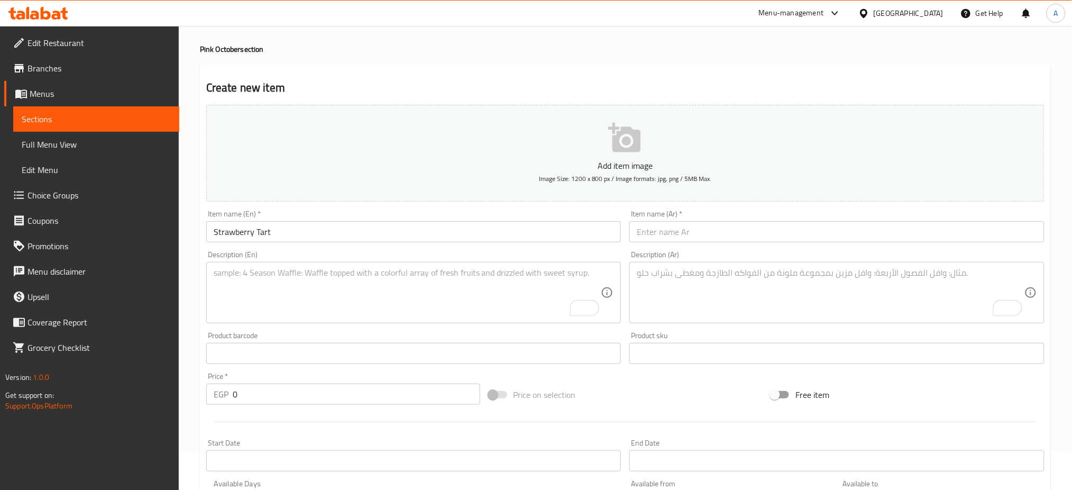
click at [715, 241] on input "text" at bounding box center [836, 231] width 415 height 21
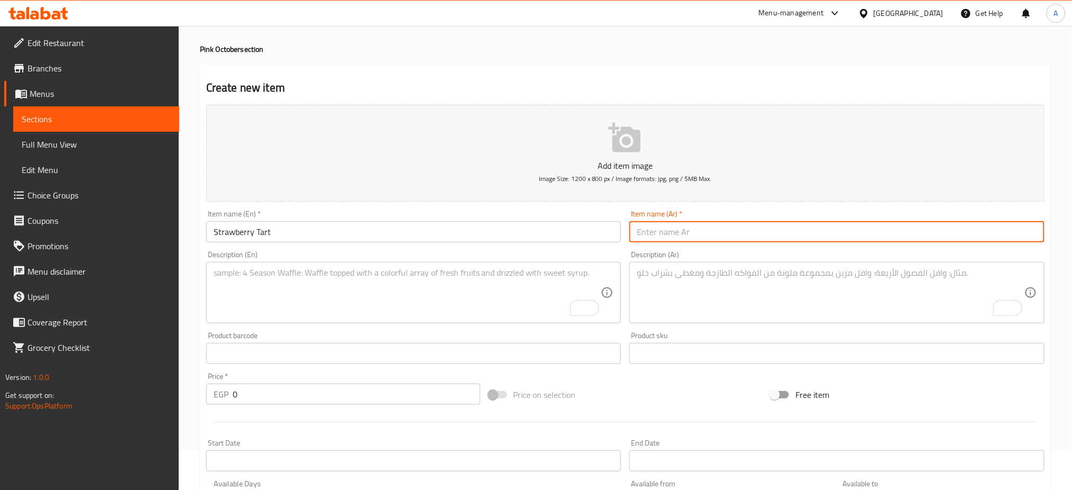
paste input "تارت الفراولة"
type input "تارت الفراولة"
click at [364, 313] on textarea "To enrich screen reader interactions, please activate Accessibility in Grammarl…" at bounding box center [408, 293] width 388 height 50
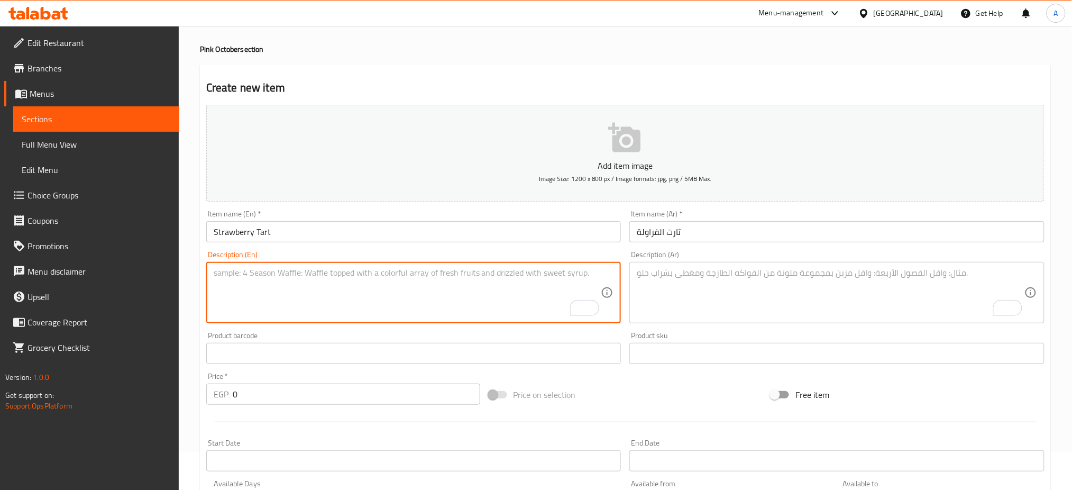
paste textarea "Tart filled with strawberry ganache."
type textarea "Tart filled with strawberry ganache."
click at [752, 280] on textarea "To enrich screen reader interactions, please activate Accessibility in Grammarl…" at bounding box center [831, 293] width 388 height 50
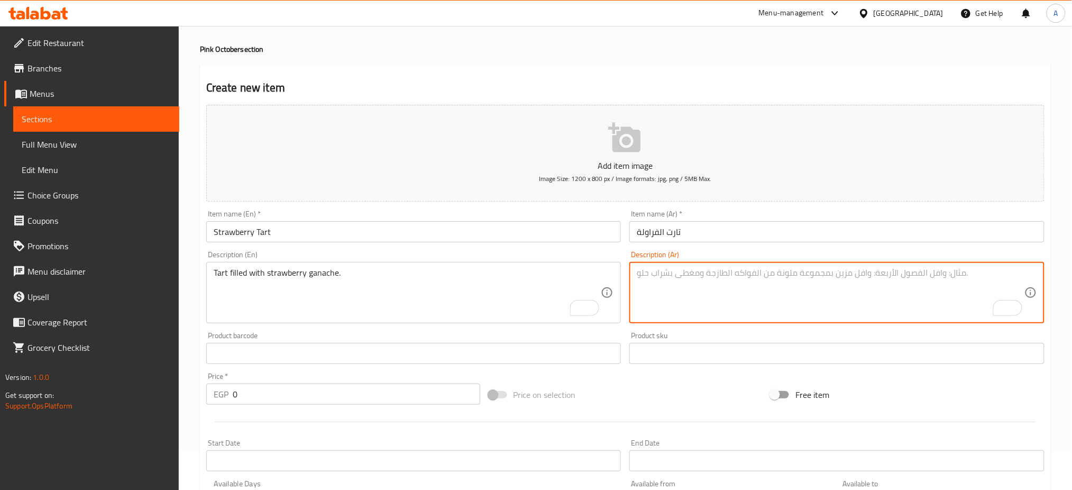
paste textarea "تارت محشو بالفراولة جاناش"
type textarea "تارت محشو بالفراولة جاناش"
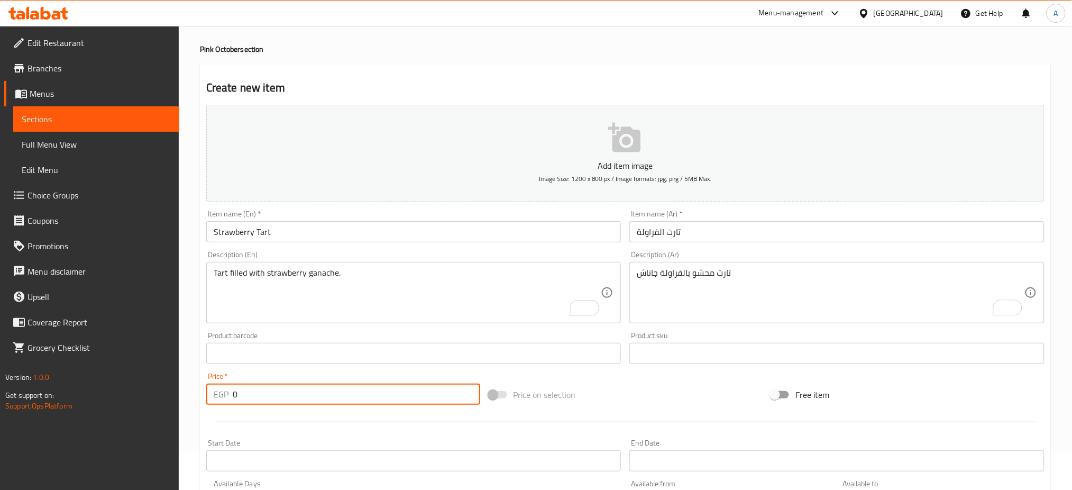
click at [265, 396] on input "0" at bounding box center [356, 393] width 247 height 21
paste input "109"
type input "109"
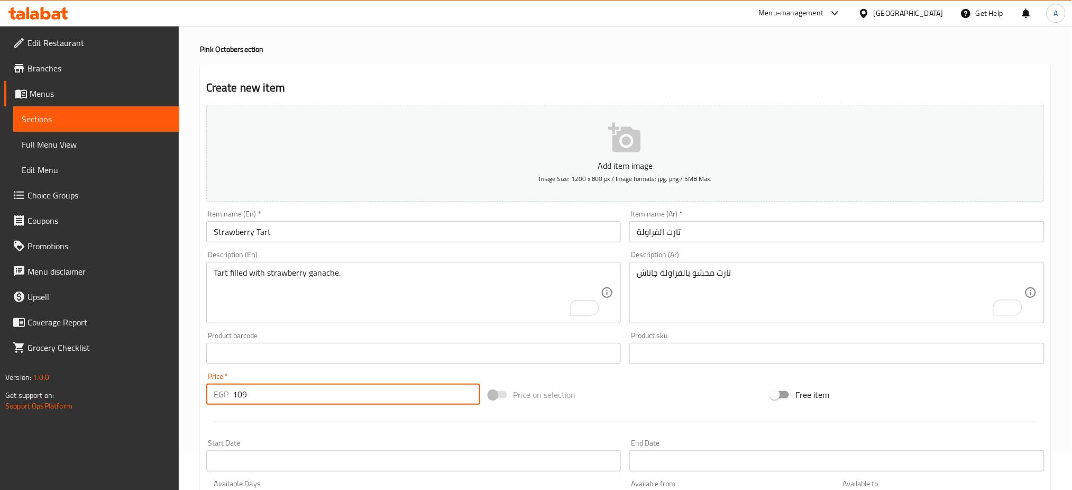
click at [472, 427] on div at bounding box center [625, 422] width 847 height 26
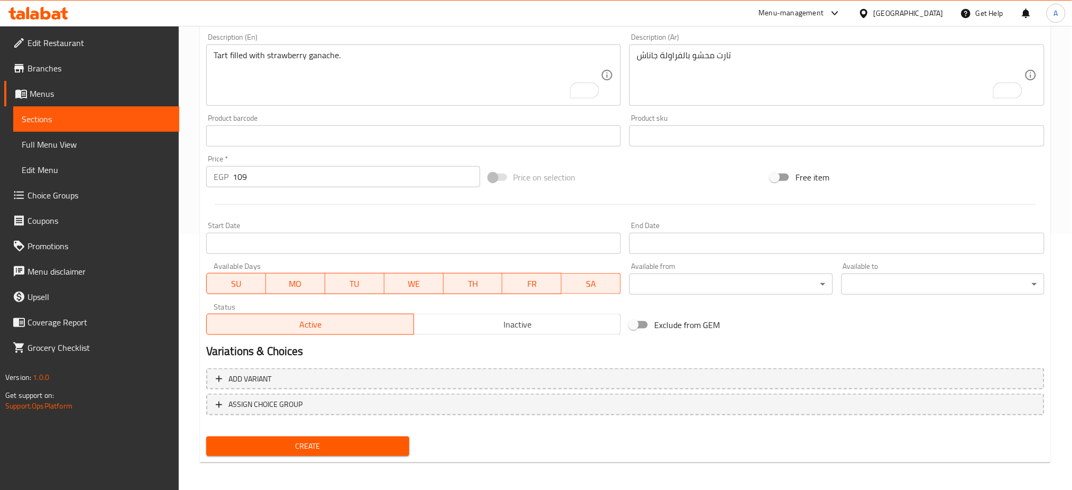
click at [300, 444] on span "Create" at bounding box center [308, 445] width 186 height 13
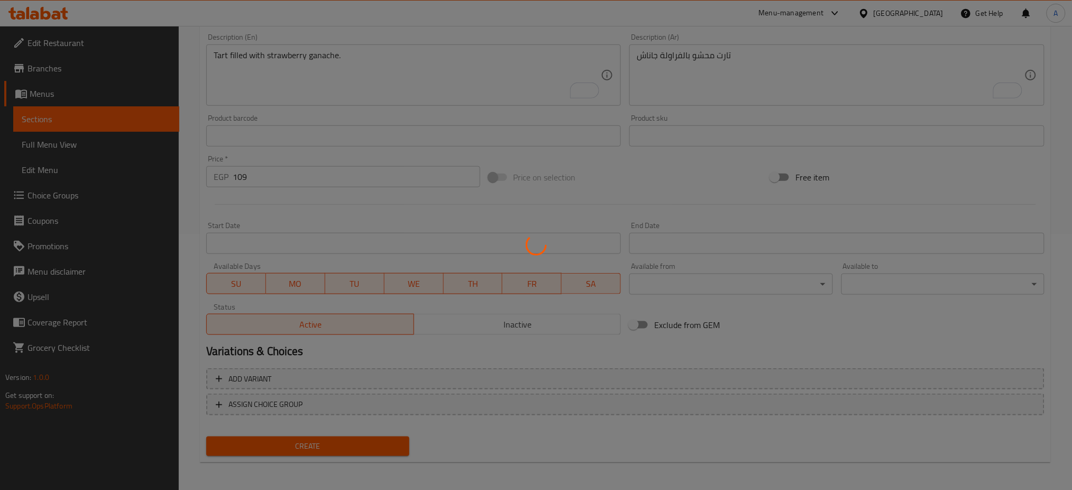
type input "0"
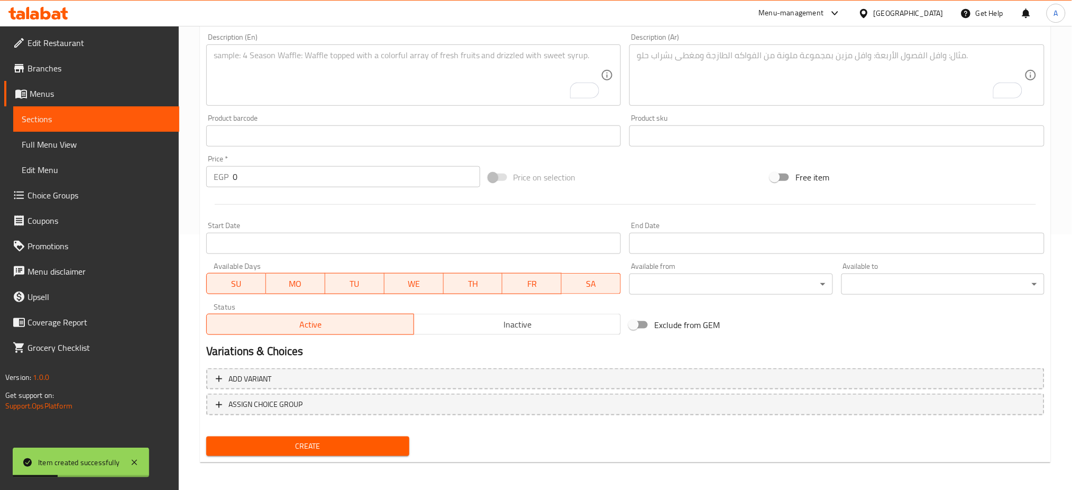
scroll to position [0, 0]
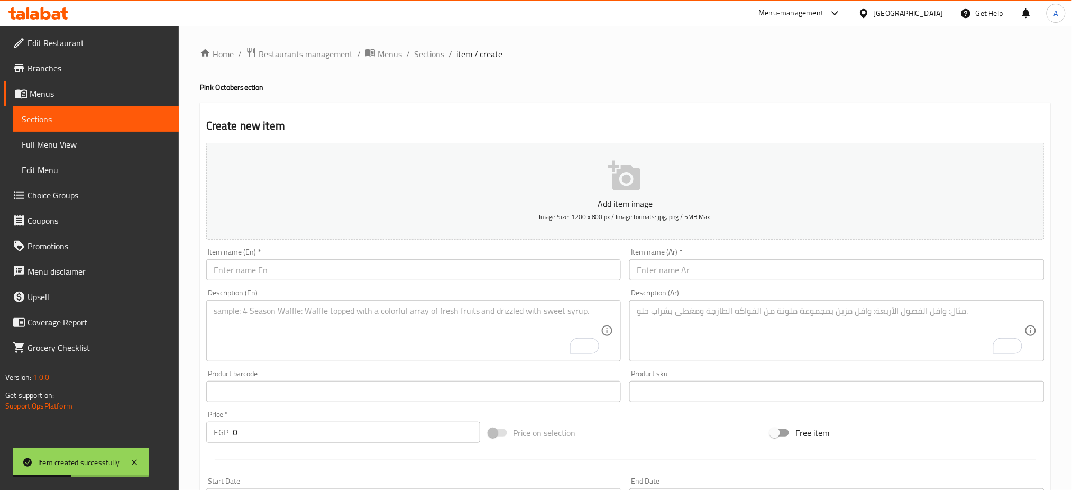
click at [238, 263] on input "text" at bounding box center [413, 269] width 415 height 21
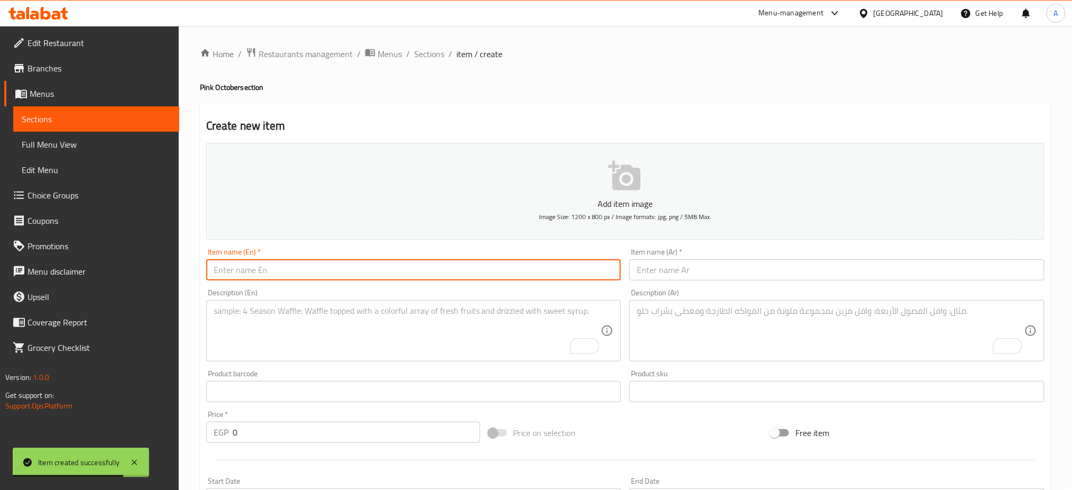
paste input "Strawberry Chocolate Cookies 6 Pieces"
type input "Strawberry Chocolate Cookies 6 Pieces"
click at [743, 273] on input "text" at bounding box center [836, 269] width 415 height 21
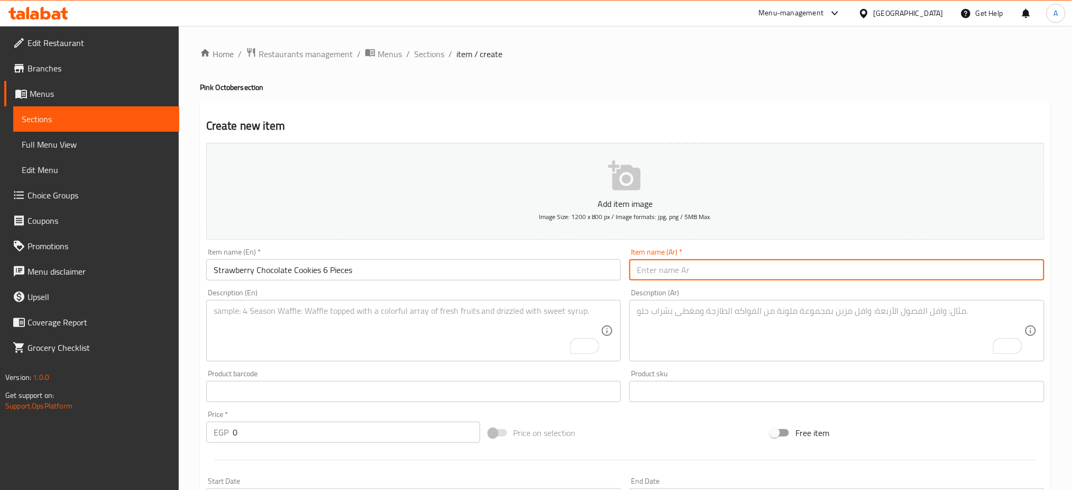
paste input "كوكيز الفراولة بالشكولاتة 6 قطع"
type input "كوكيز الفراولة بالشكولاتة 6 قطع"
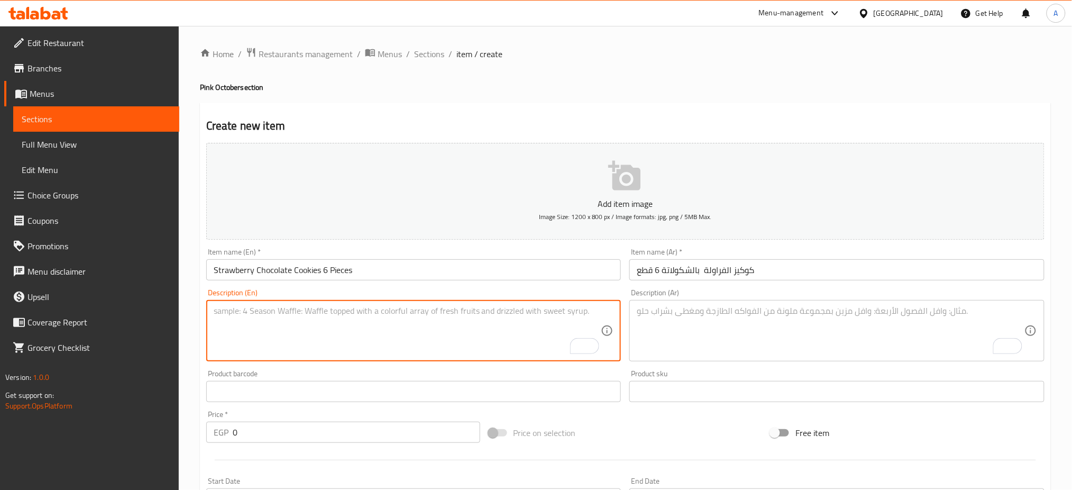
click at [404, 333] on textarea "To enrich screen reader interactions, please activate Accessibility in Grammarl…" at bounding box center [408, 331] width 388 height 50
paste textarea "Cookies filled with strawberry chocolate sauce"
type textarea "Cookies filled with strawberry chocolate sauce"
click at [838, 327] on textarea "To enrich screen reader interactions, please activate Accessibility in Grammarl…" at bounding box center [831, 331] width 388 height 50
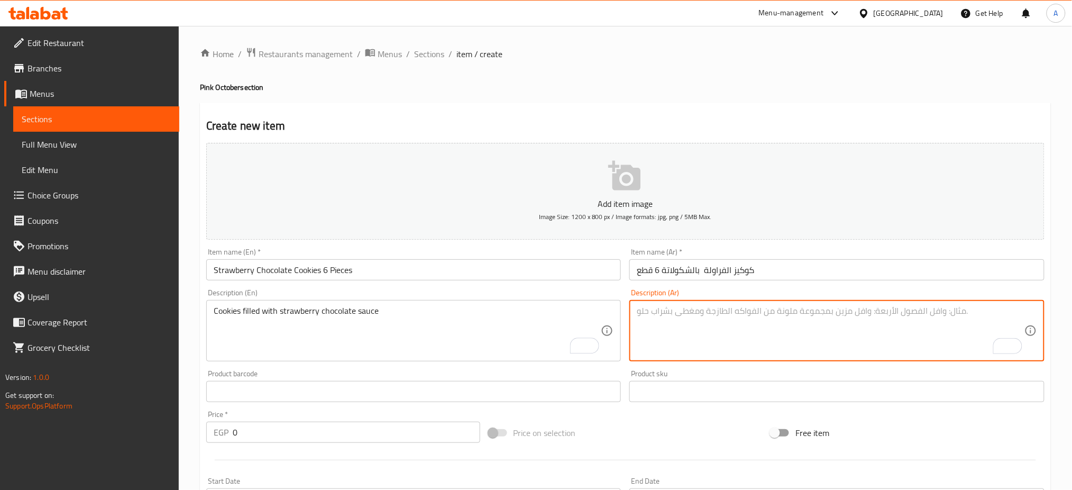
paste textarea "كوكيز محشوة بصوص الشكولاتة والفراولة"
type textarea "كوكيز محشوة بصوص الشكولاتة والفراولة"
click at [299, 437] on input "0" at bounding box center [356, 431] width 247 height 21
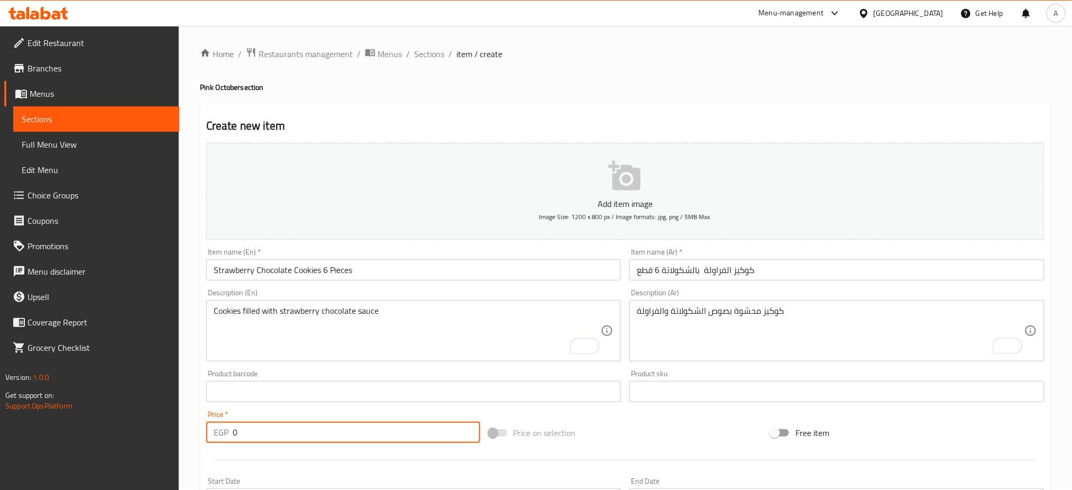
click at [299, 437] on input "0" at bounding box center [356, 431] width 247 height 21
paste input "89"
type input "89"
click at [664, 378] on div "Product sku Product sku" at bounding box center [836, 386] width 415 height 32
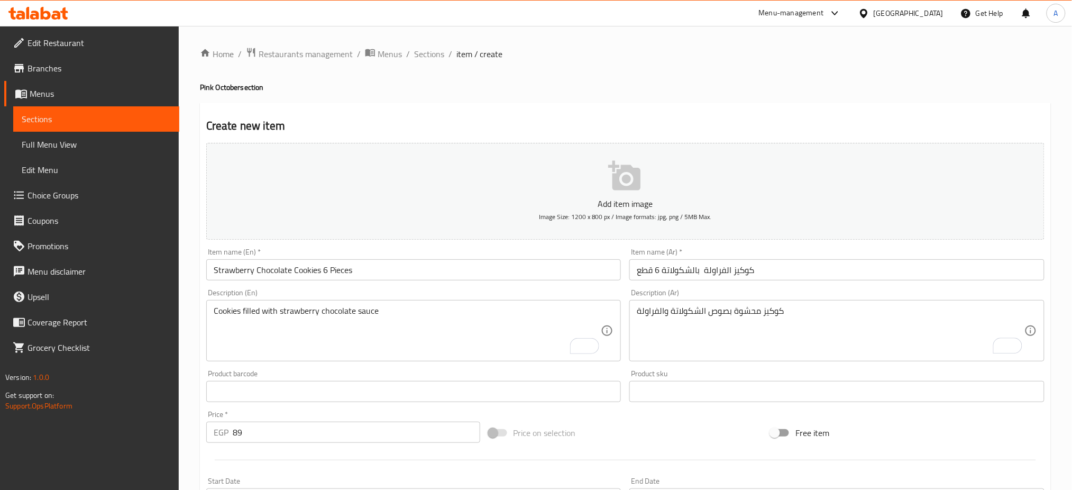
scroll to position [255, 0]
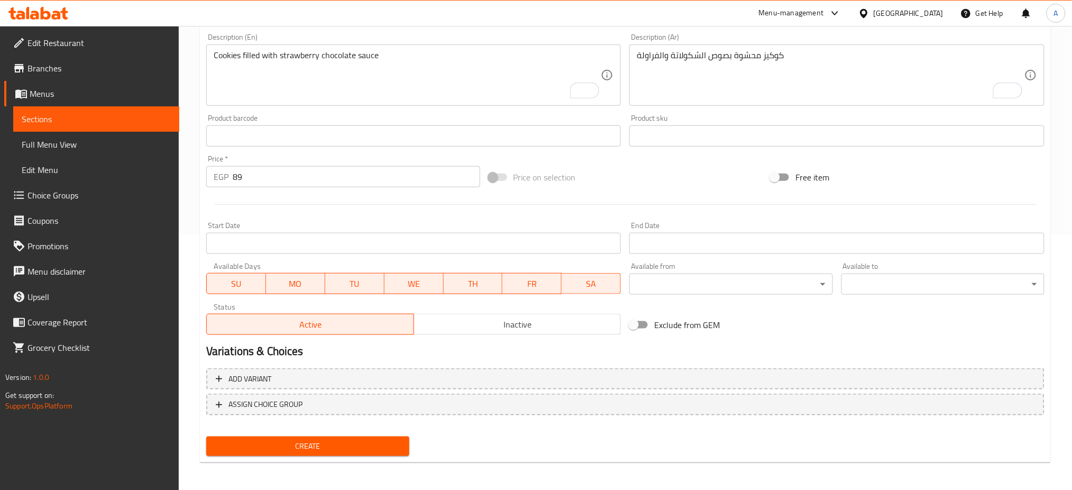
click at [282, 439] on span "Create" at bounding box center [308, 445] width 186 height 13
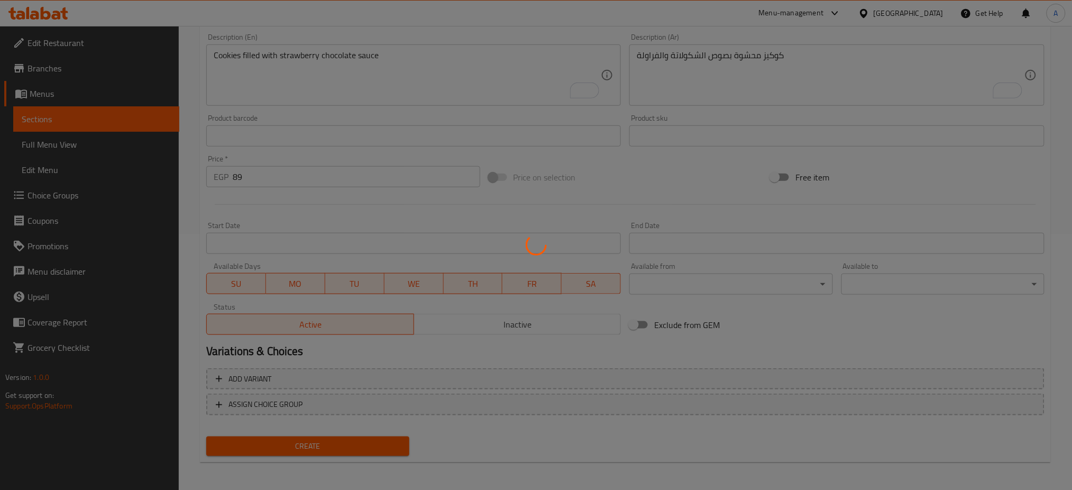
type input "0"
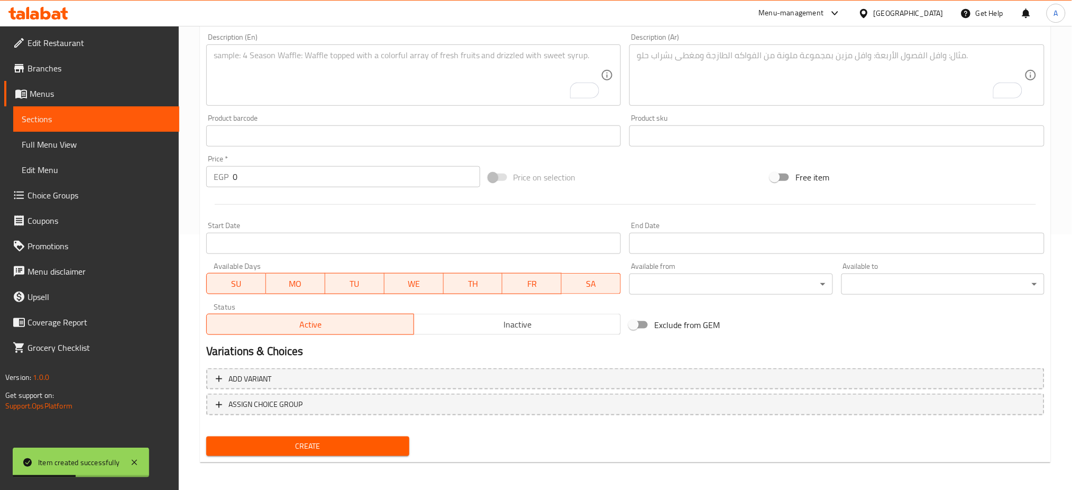
scroll to position [0, 0]
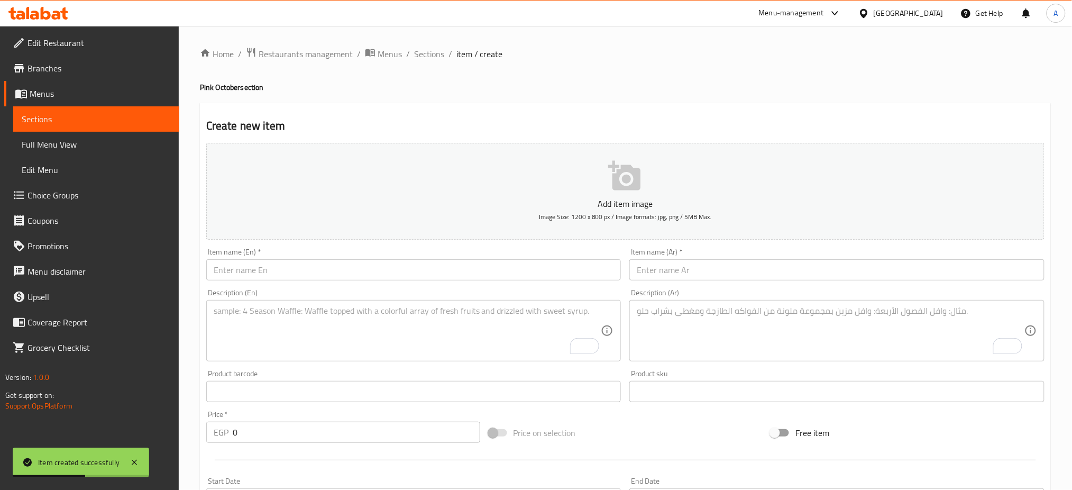
click at [298, 266] on input "text" at bounding box center [413, 269] width 415 height 21
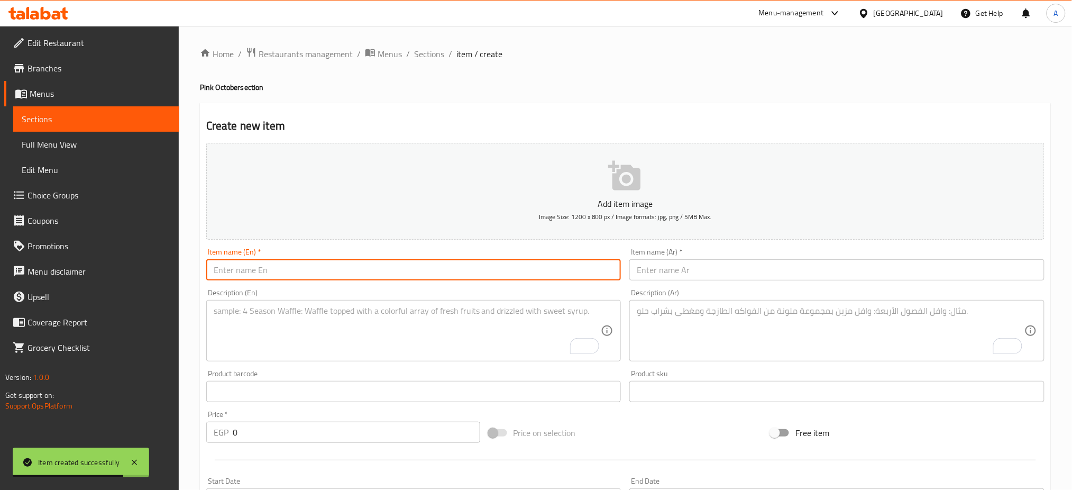
paste input "Strawberry Chocolate Cookies 12 Pieces"
type input "Strawberry Chocolate Cookies 12 Pieces"
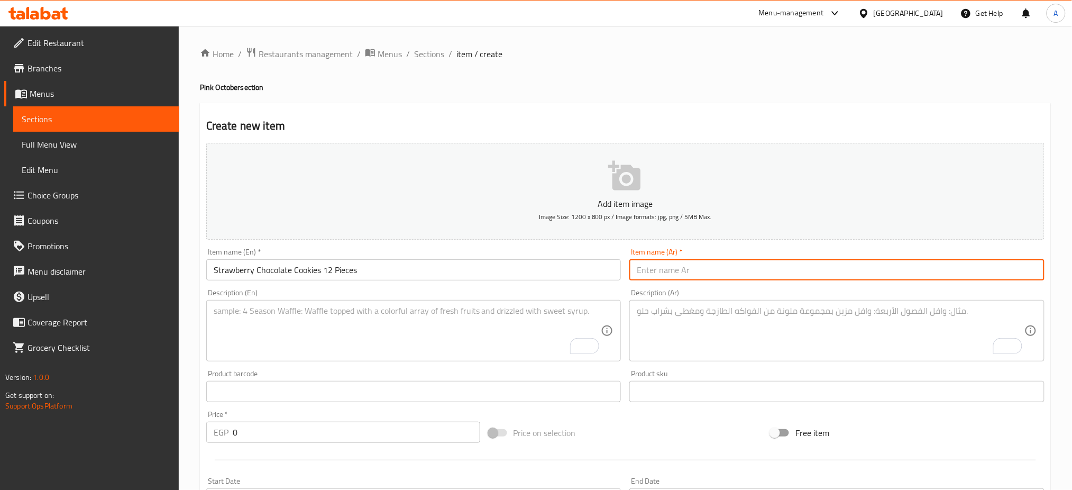
paste input "كوكيز الفراولة بالشكولاتة 12 قطع"
type input "كوكيز الفراولة بالشكولاتة 12 قطع"
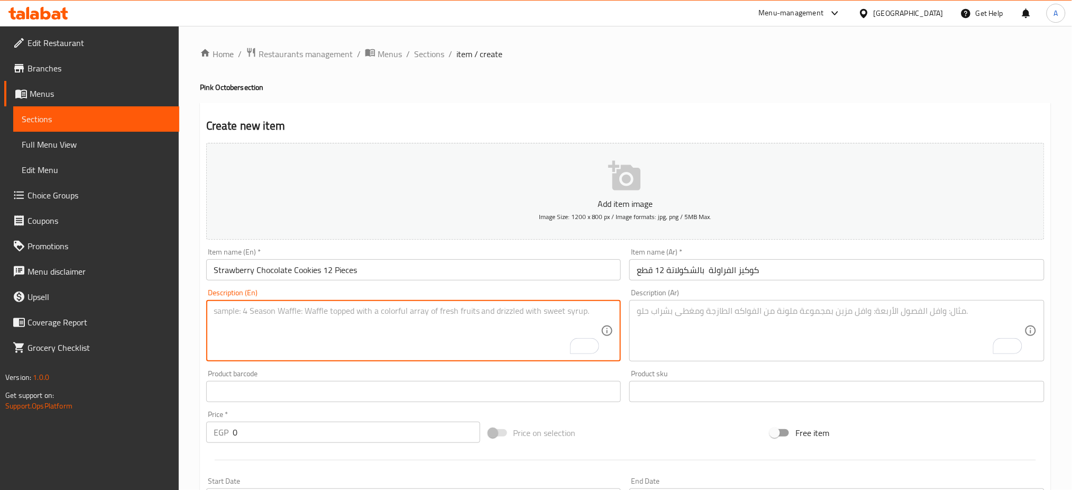
paste textarea "Cookies filled with strawberry chocolate sauce"
type textarea "Cookies filled with strawberry chocolate sauce"
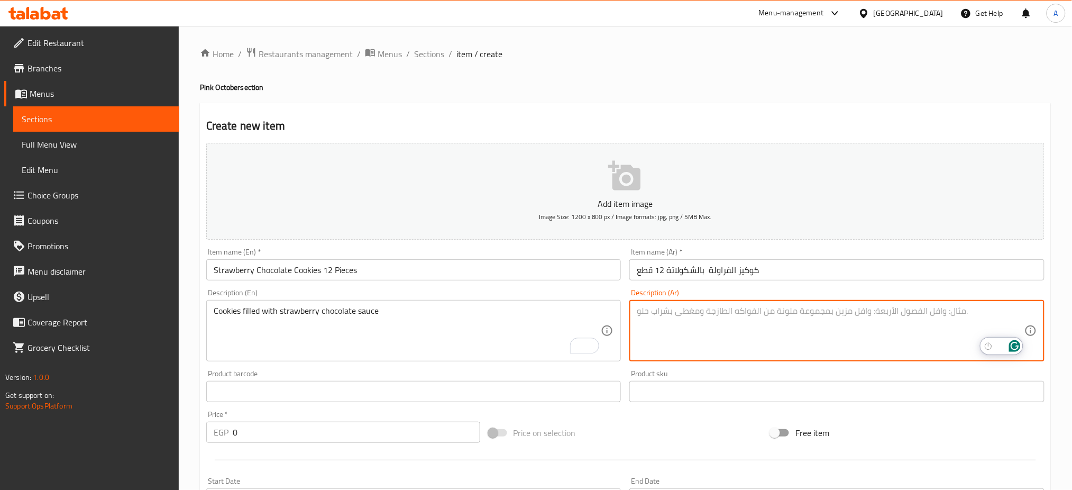
paste textarea "كوكيز محشوة بصوص الشكولاتة والفراولة"
type textarea "كوكيز محشوة بصوص الشكولاتة والفراولة"
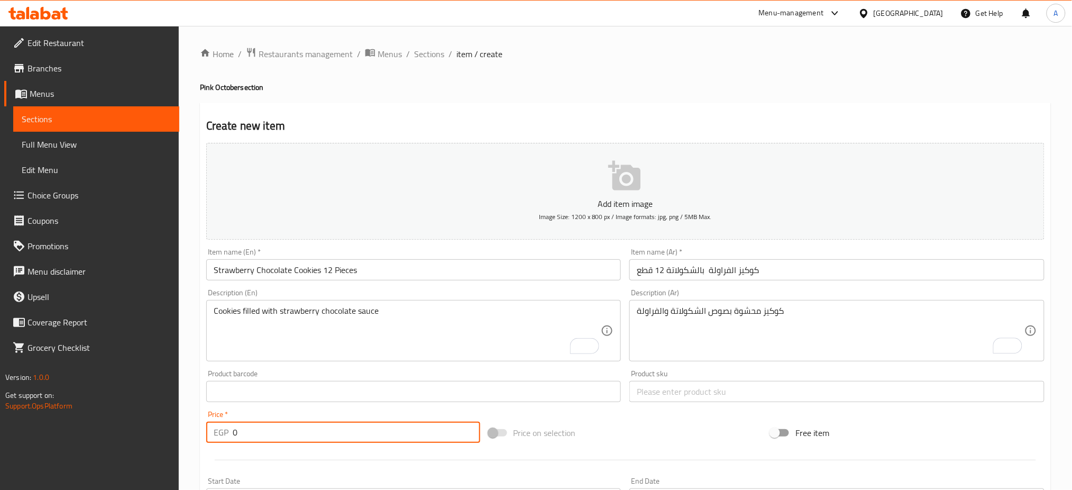
paste input "159"
type input "159"
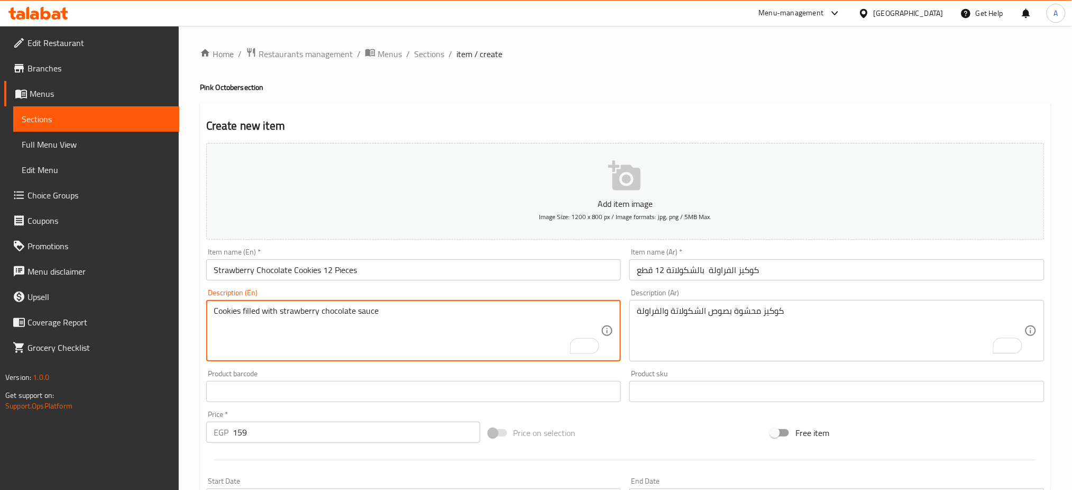
scroll to position [255, 0]
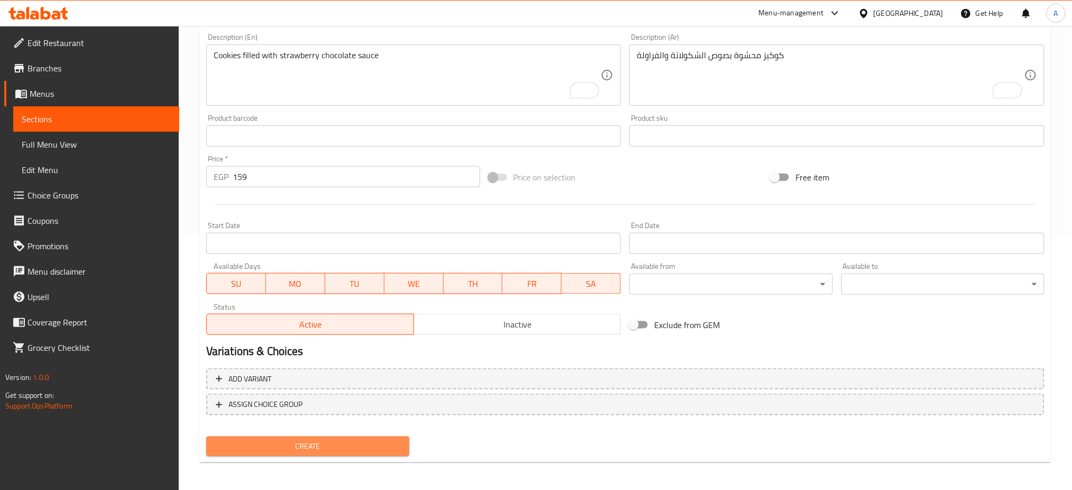
click at [314, 436] on button "Create" at bounding box center [307, 446] width 203 height 20
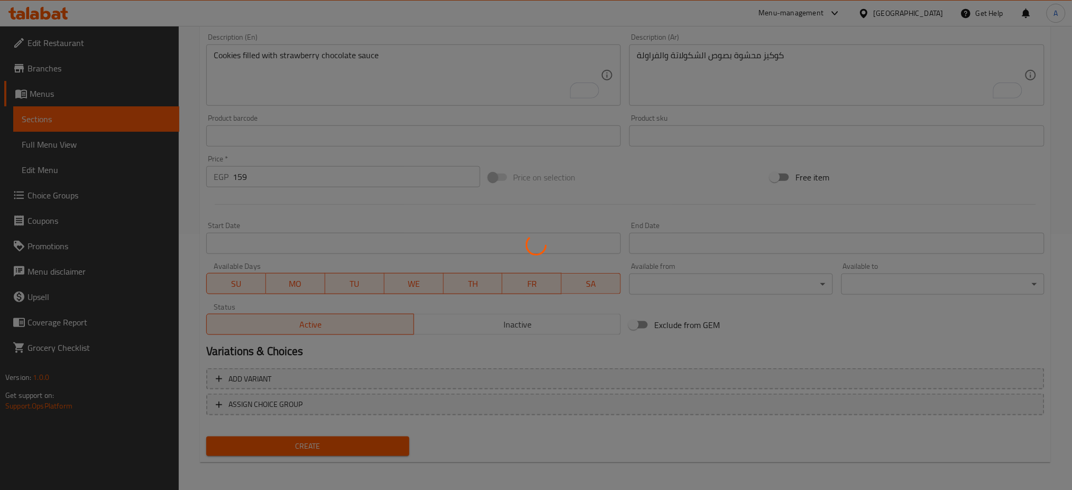
type input "0"
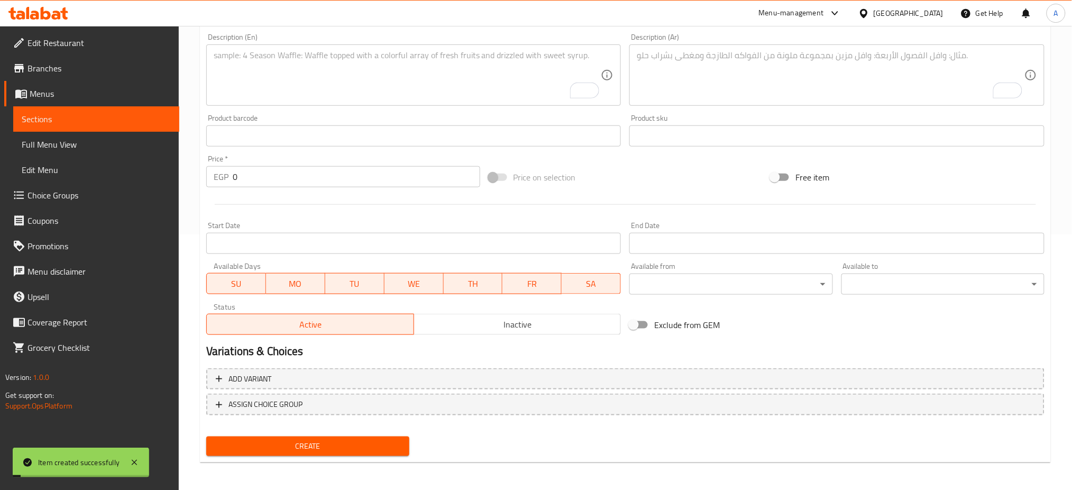
scroll to position [0, 0]
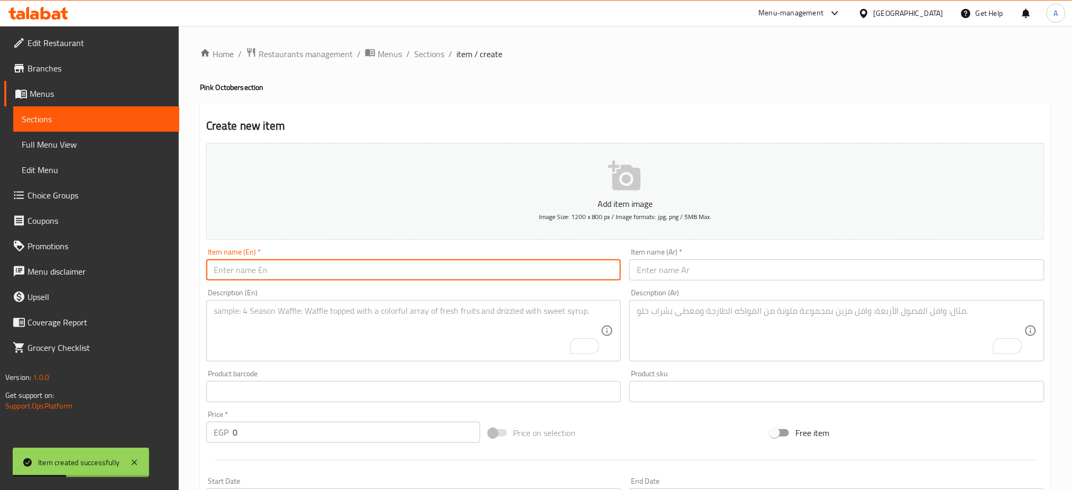
click at [300, 267] on input "text" at bounding box center [413, 269] width 415 height 21
paste input "Srawberry Chocolate Duo Cake"
type input "Srawberry Chocolate Duo Cake"
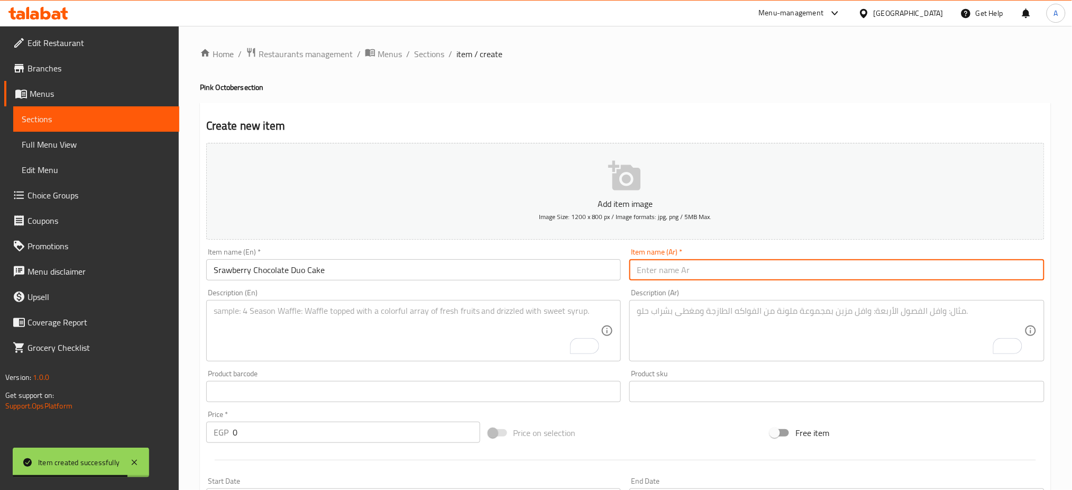
paste input "كيك ثنايئ شكولاتة بالفراولة"
type input "كيك ثنايئ شكولاتة بالفراولة"
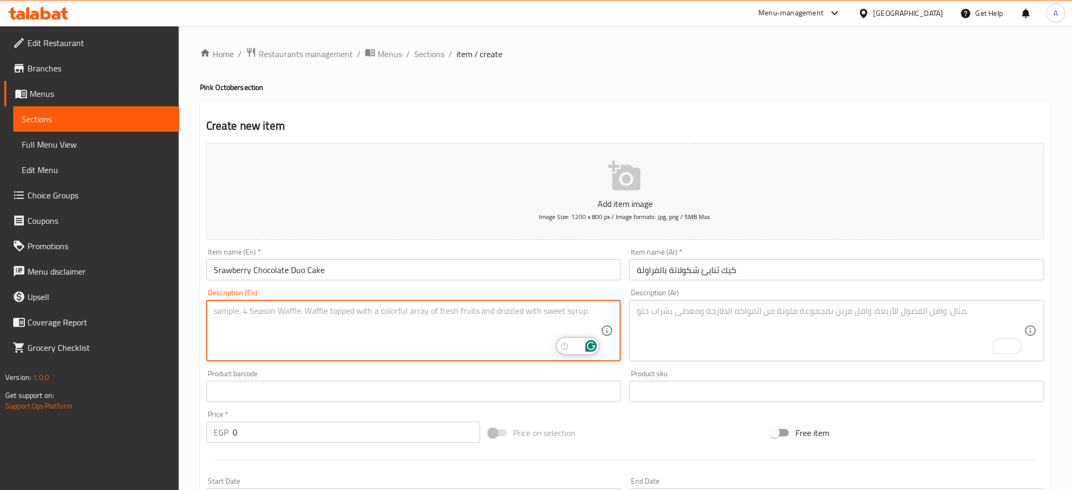
paste textarea "Sponge vanilla cake, filled with strawberry and chocolate sauce."
type textarea "Sponge vanilla cake, filled with strawberry and chocolate sauce."
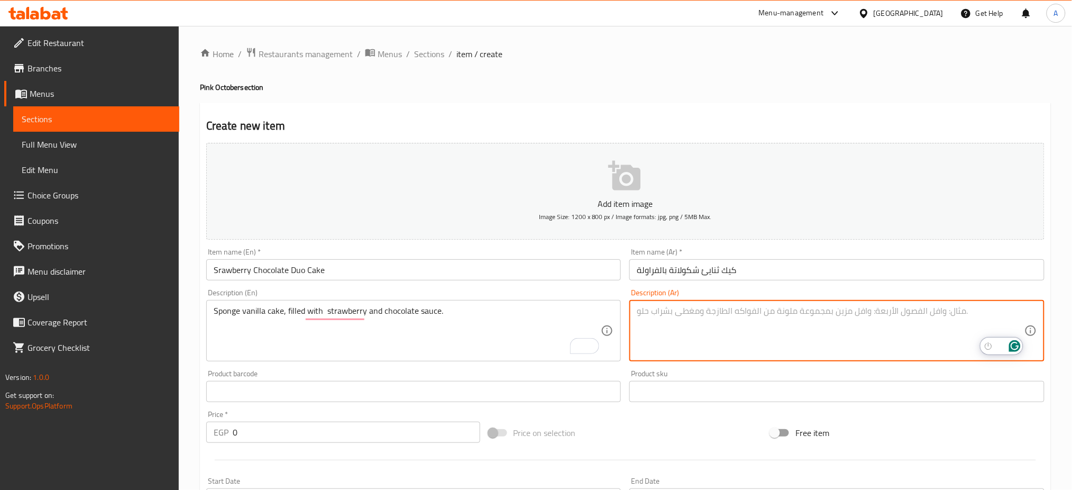
paste textarea "كيكة إسفنجية بالفانيليا محشوة بصوص الفراولة والشكولاتة"
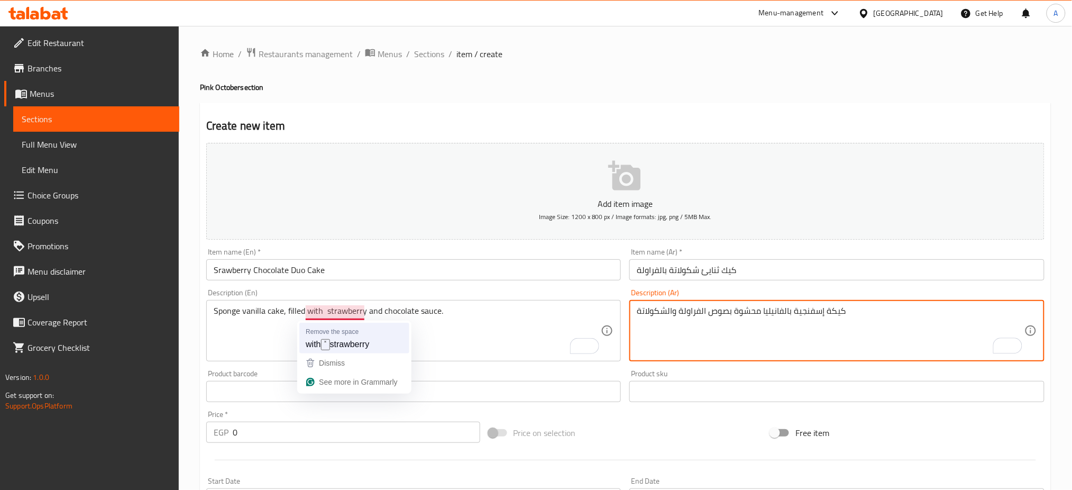
type textarea "كيكة إسفنجية بالفانيليا محشوة بصوص الفراولة والشكولاتة"
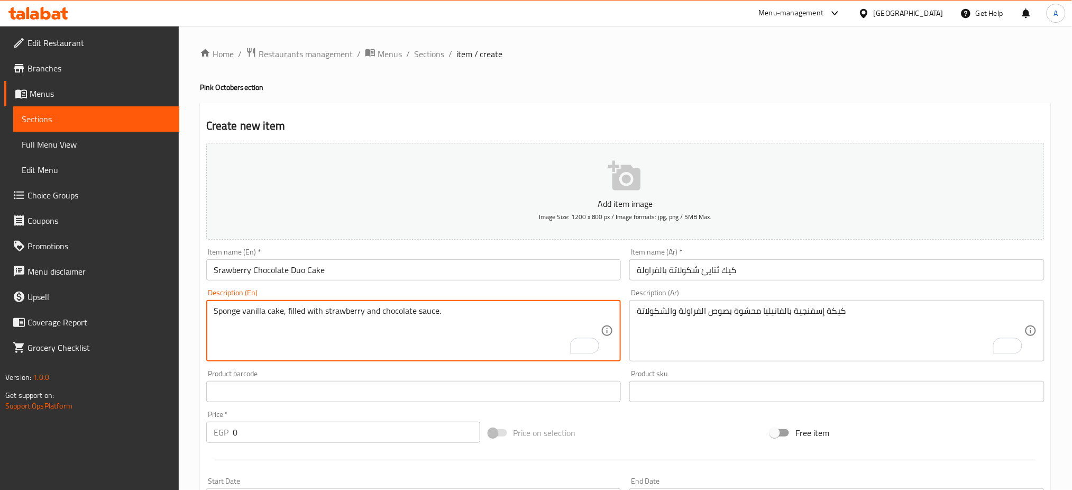
click at [457, 330] on textarea "Sponge vanilla cake, filled with strawberry and chocolate sauce." at bounding box center [408, 331] width 388 height 50
type textarea "Sponge vanilla cake, filled with strawberry and chocolate sauce."
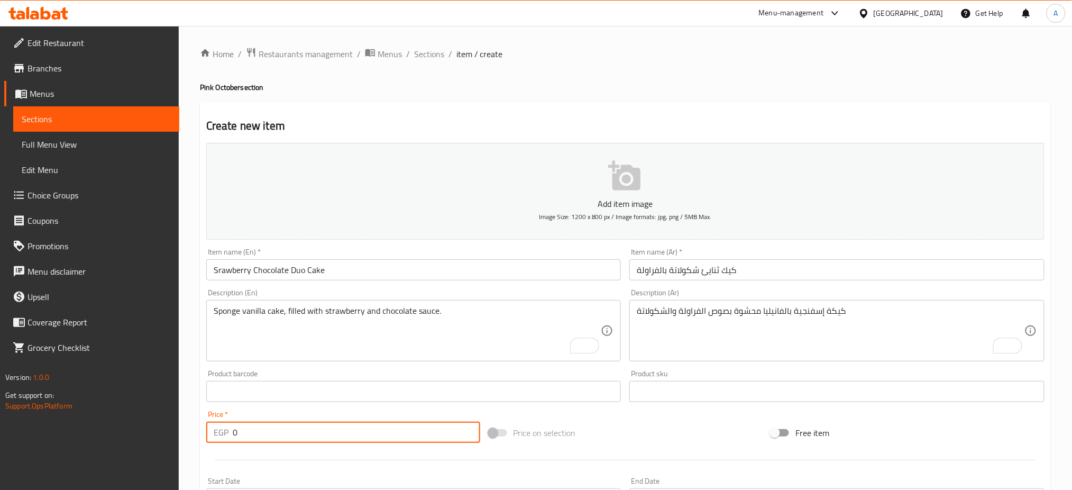
click at [331, 433] on input "0" at bounding box center [356, 431] width 247 height 21
paste input "899"
type input "899"
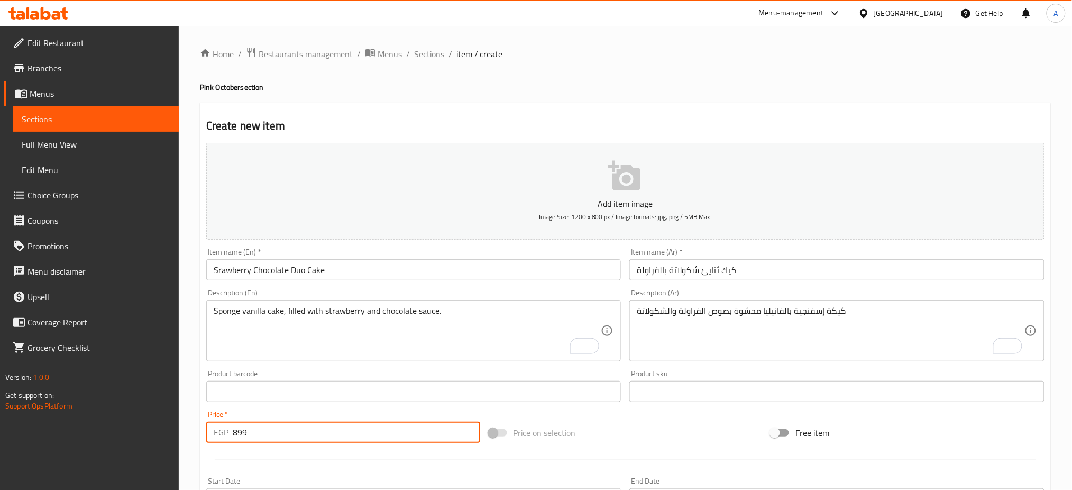
click at [652, 394] on input "text" at bounding box center [836, 391] width 415 height 21
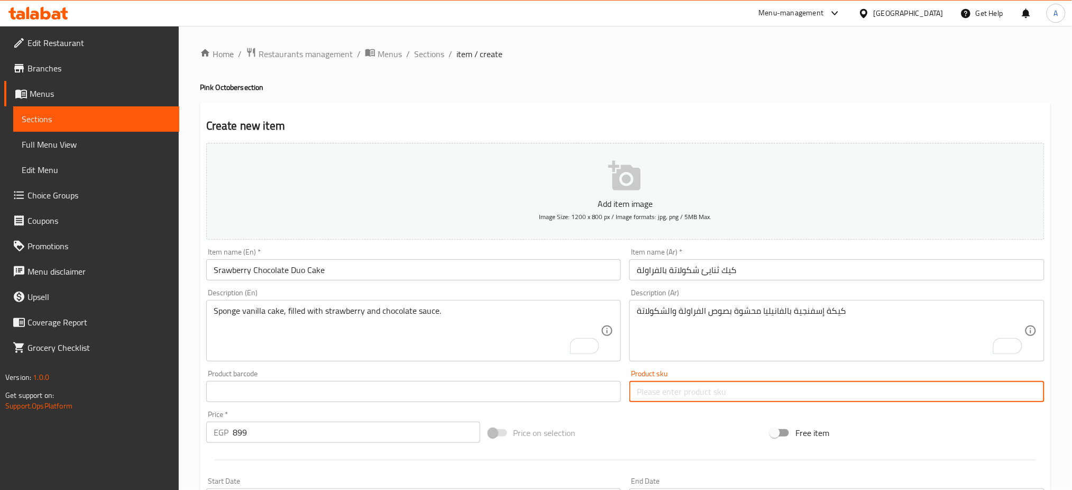
scroll to position [255, 0]
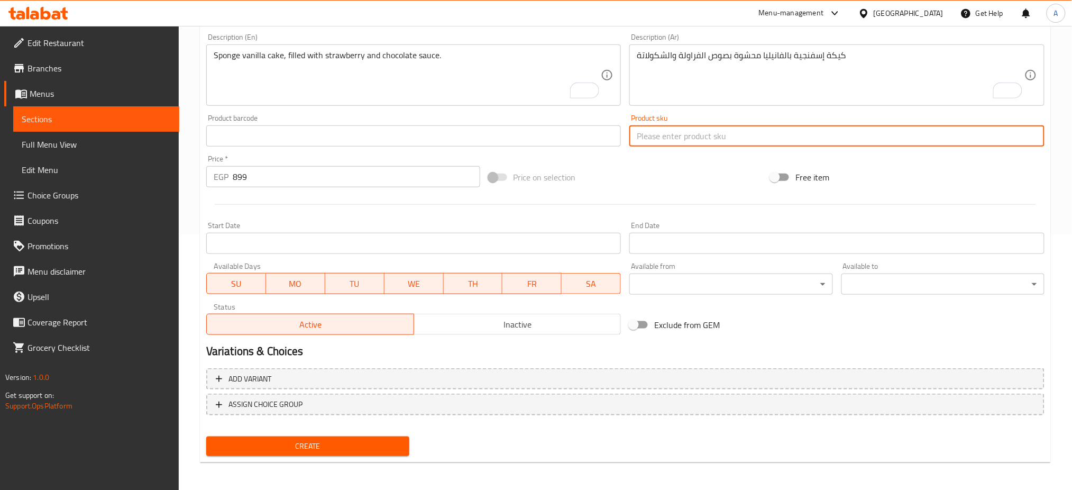
click at [307, 456] on div "Create" at bounding box center [308, 446] width 212 height 28
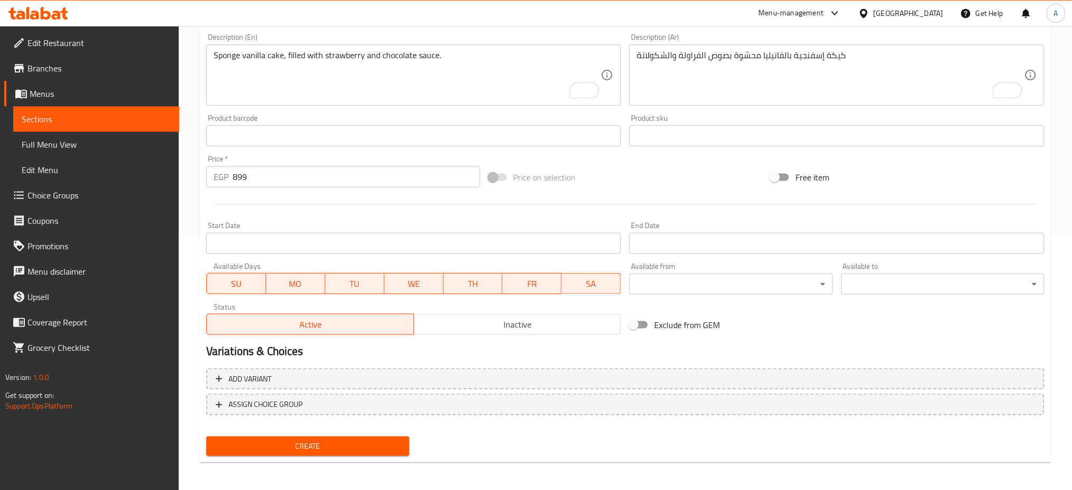
click at [320, 448] on span "Create" at bounding box center [308, 445] width 186 height 13
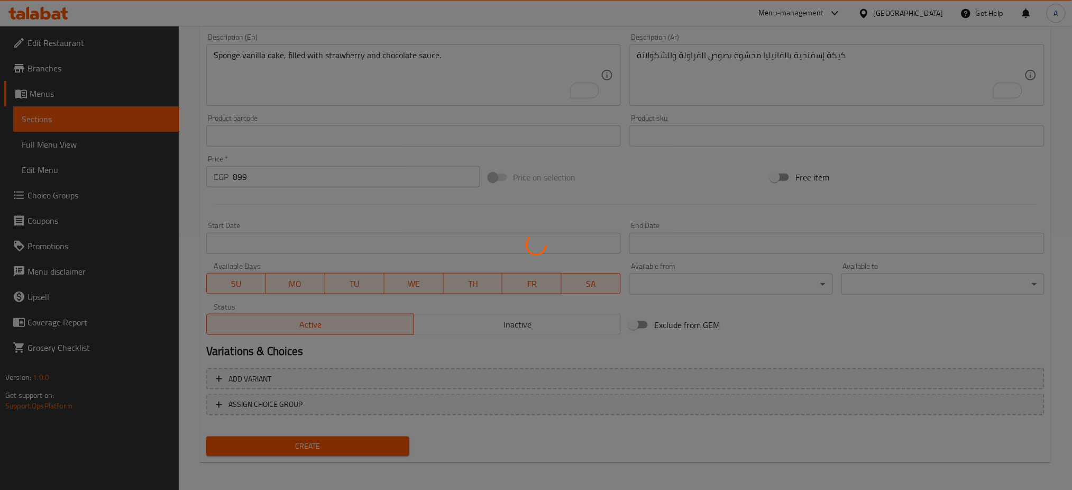
type input "0"
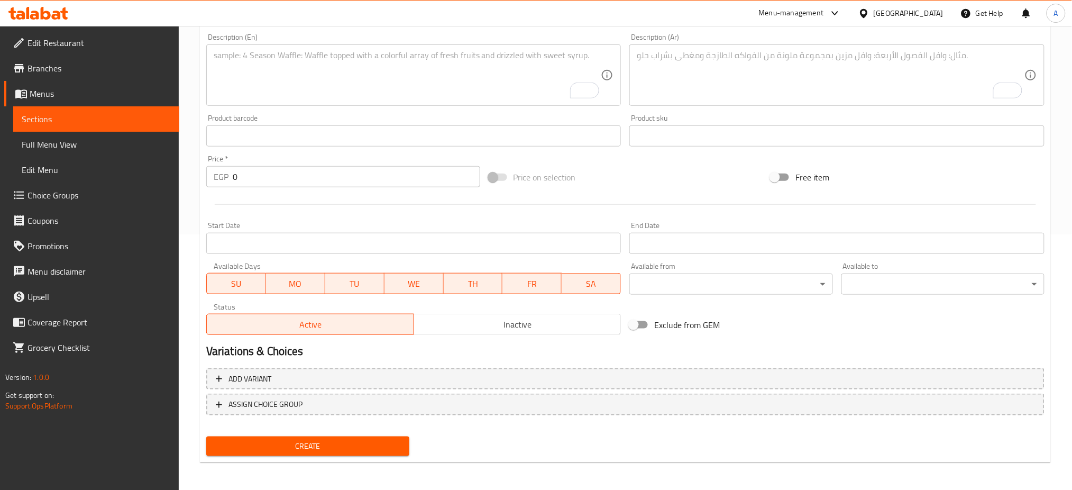
click at [641, 174] on div "Price on selection" at bounding box center [625, 177] width 282 height 29
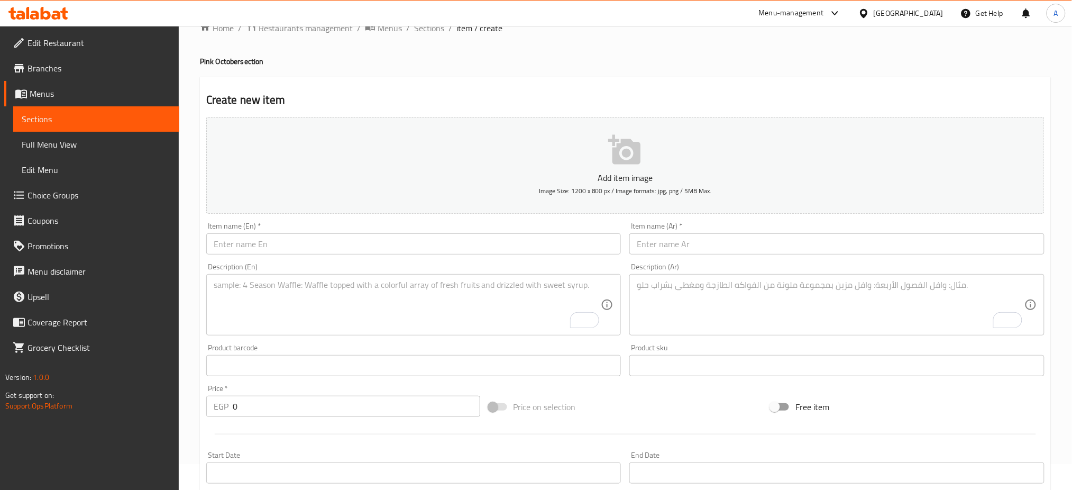
scroll to position [14, 0]
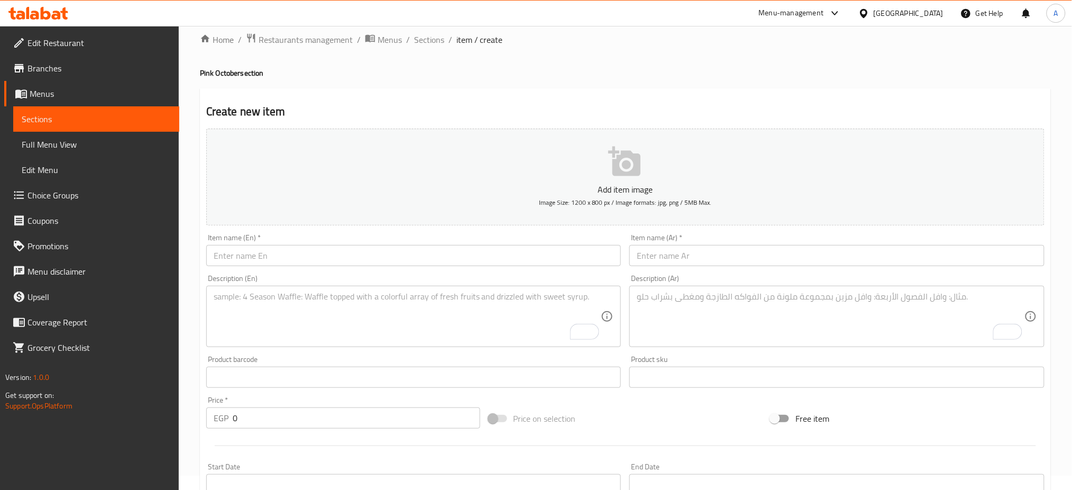
click at [293, 254] on input "text" at bounding box center [413, 255] width 415 height 21
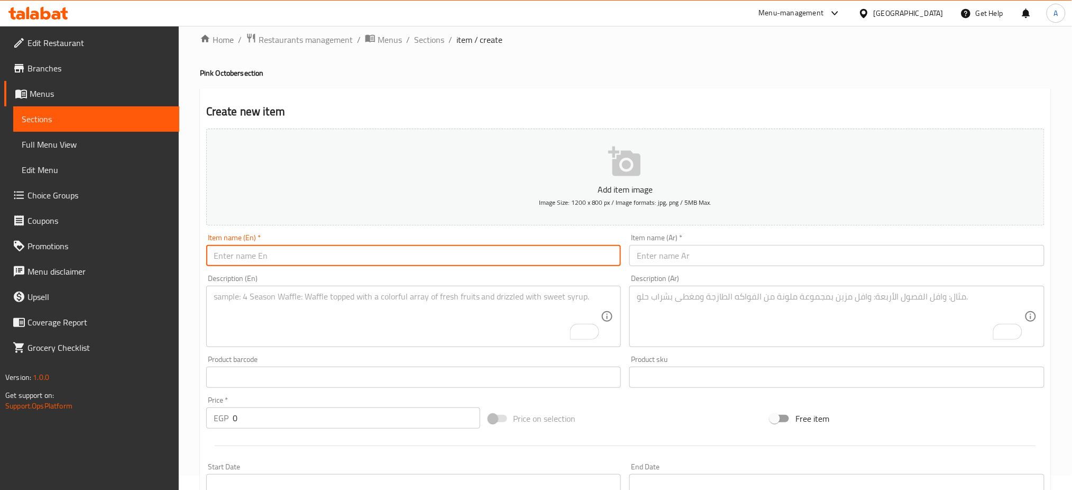
paste input "Strawberry Chocolate Duo Slice"
type input "Strawberry Chocolate Duo Slice"
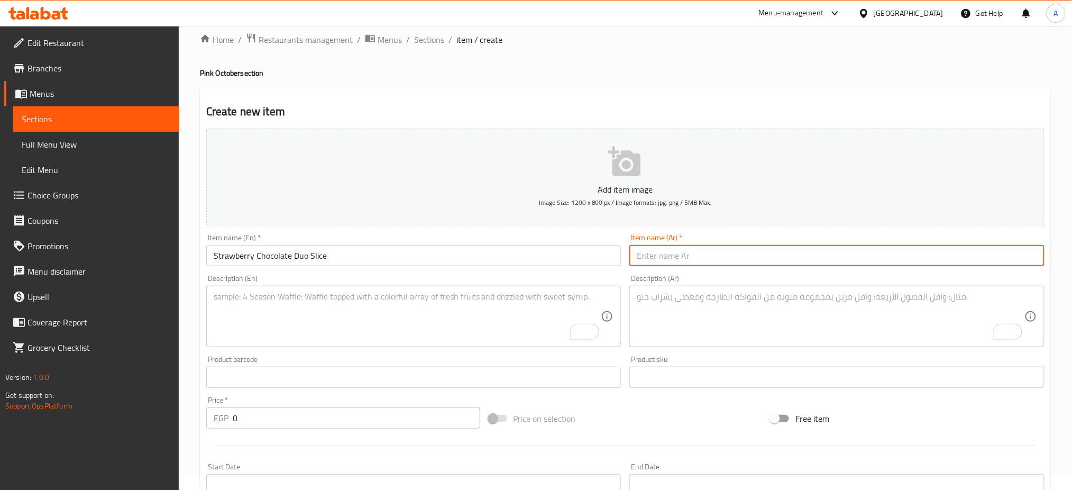
click at [694, 259] on input "text" at bounding box center [836, 255] width 415 height 21
paste input "قطعة ثنائية من شكولاتة بالفراولة"
type input "قطعة ثنائية من شكولاتة بالفراولة"
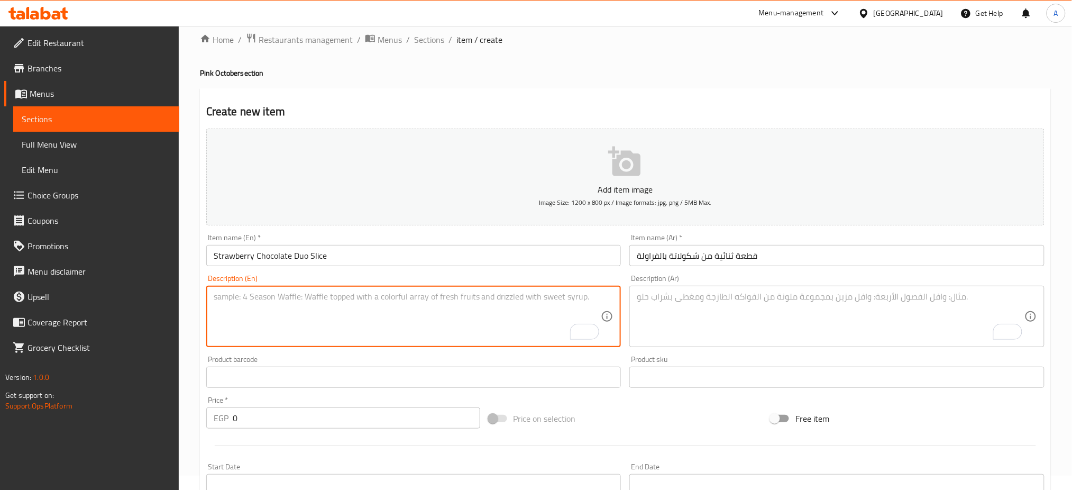
paste textarea "كيكة إسفنجية بالفانيليا محشوة بصوص الفراولة و الشكولاتة"
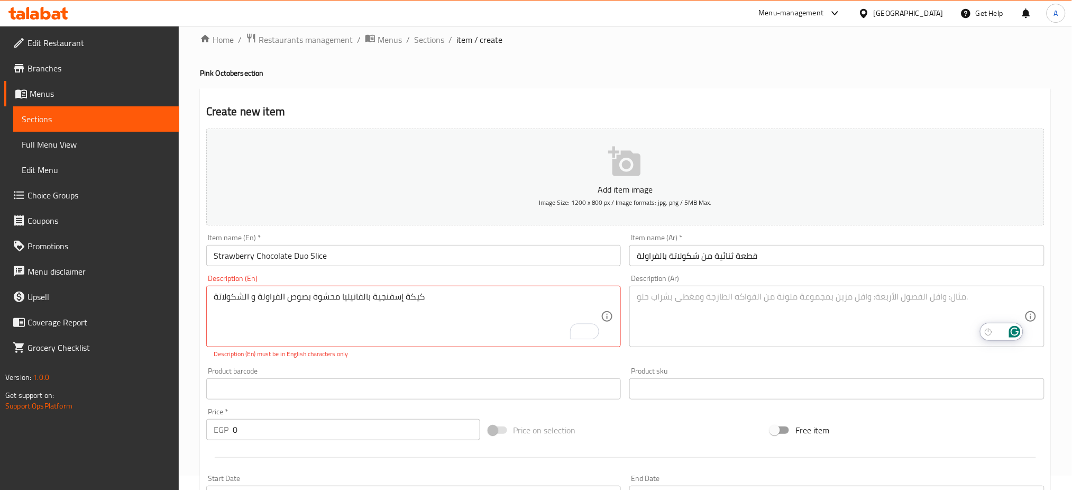
drag, startPoint x: 251, startPoint y: 350, endPoint x: 258, endPoint y: 343, distance: 10.1
click at [252, 350] on p "Description (En) must be in English characters only" at bounding box center [414, 354] width 400 height 10
click at [265, 336] on textarea "كيكة إسفنجية بالفانيليا محشوة بصوص الفراولة و الشكولاتة" at bounding box center [408, 316] width 388 height 50
paste textarea "Sponge vanilla cake, filled with strawberry and chocolate sauce."
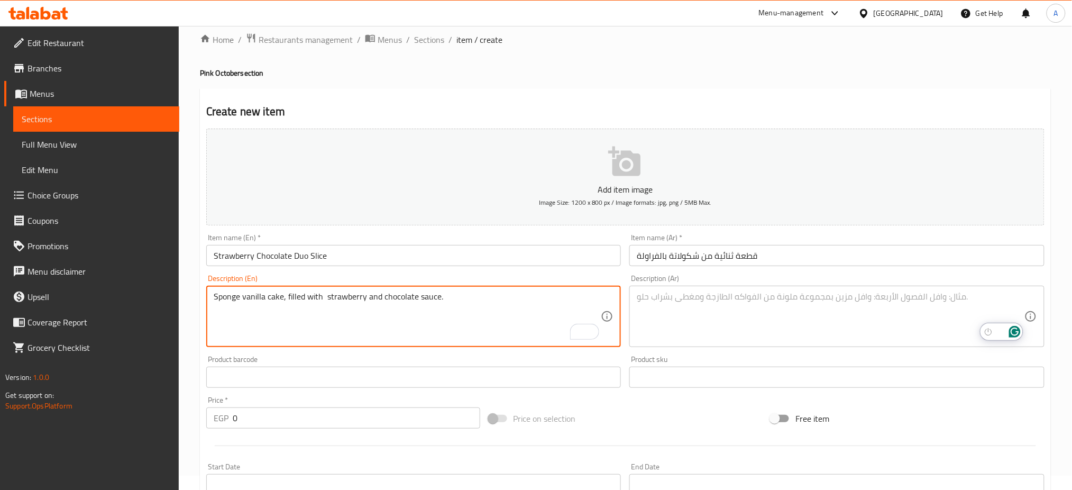
type textarea "Sponge vanilla cake, filled with strawberry and chocolate sauce."
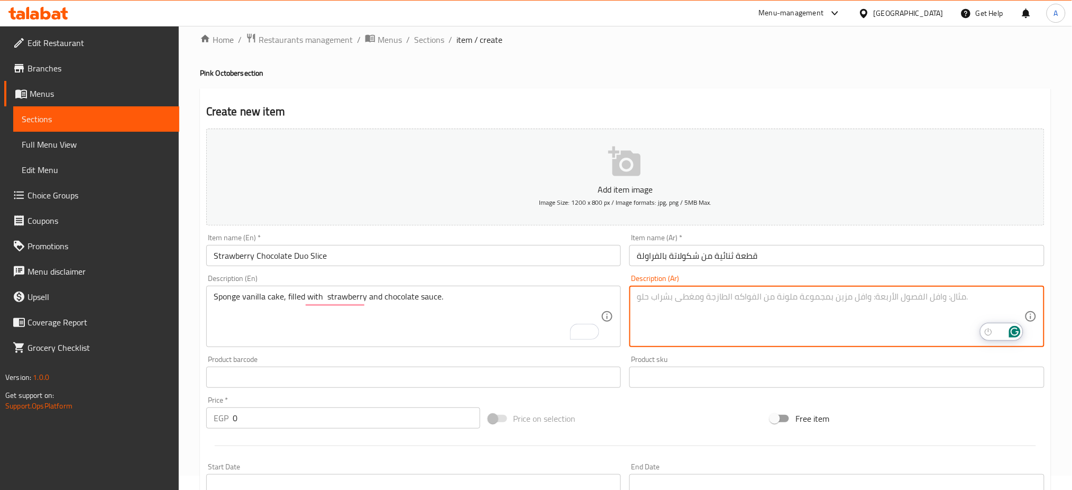
click at [691, 317] on textarea "To enrich screen reader interactions, please activate Accessibility in Grammarl…" at bounding box center [831, 316] width 388 height 50
paste textarea "كيكة إسفنجية بالفانيليا محشوة بصوص الفراولة و الشكولاتة"
type textarea "كيكة إسفنجية بالفانيليا محشوة بصوص الفراولة و الشكولاتة"
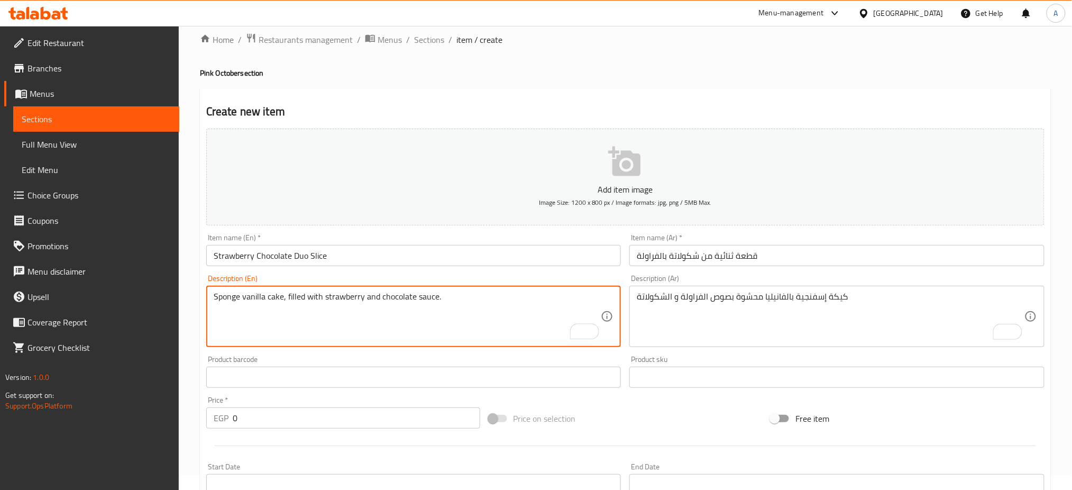
type textarea "Sponge vanilla cake, filled with strawberry and chocolate sauce."
click at [299, 409] on input "0" at bounding box center [356, 417] width 247 height 21
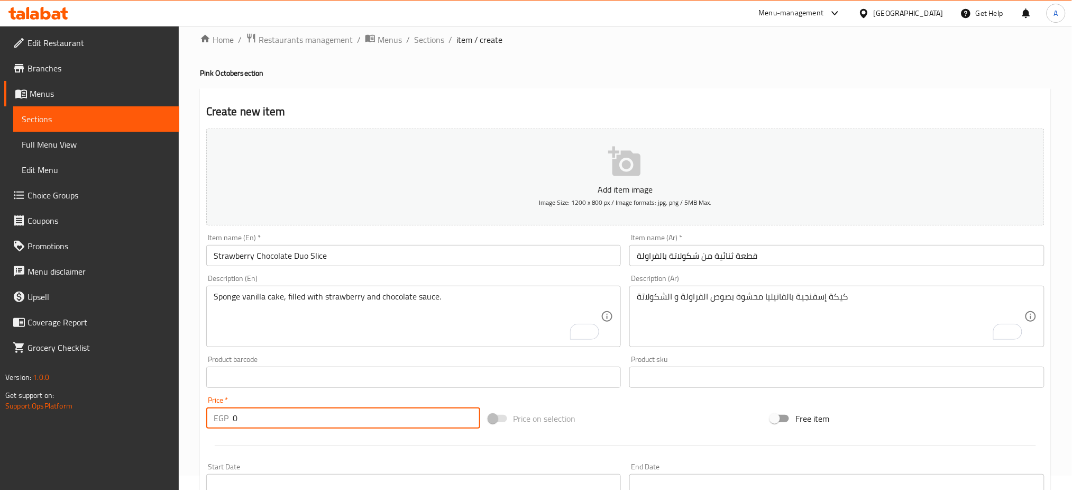
paste input "159"
type input "159"
click at [613, 427] on div "Price on selection" at bounding box center [625, 418] width 282 height 29
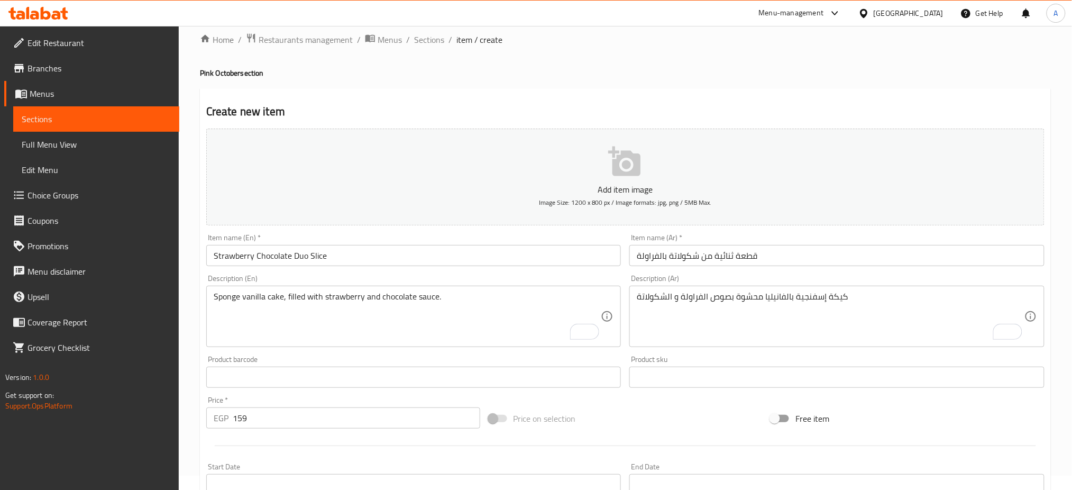
scroll to position [255, 0]
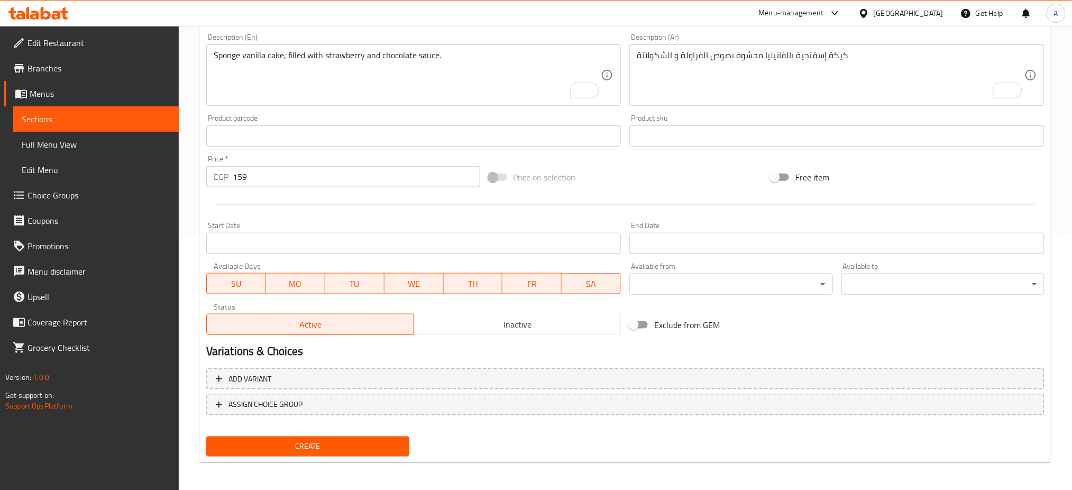
click at [345, 445] on span "Create" at bounding box center [308, 445] width 186 height 13
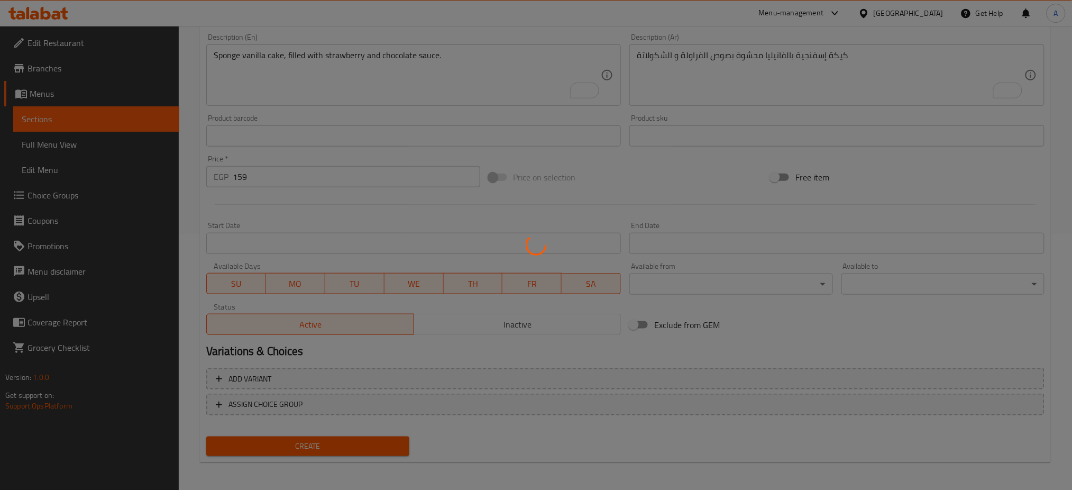
type input "0"
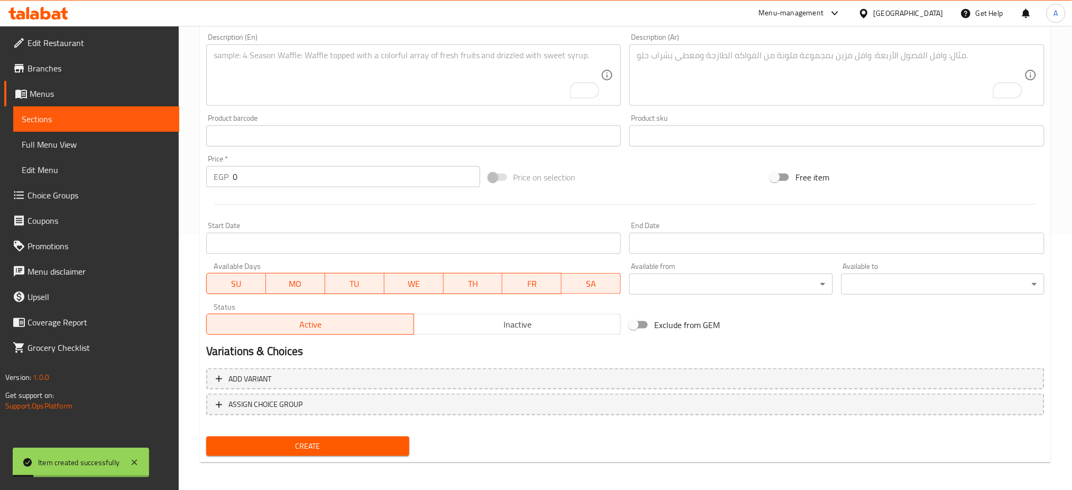
scroll to position [0, 0]
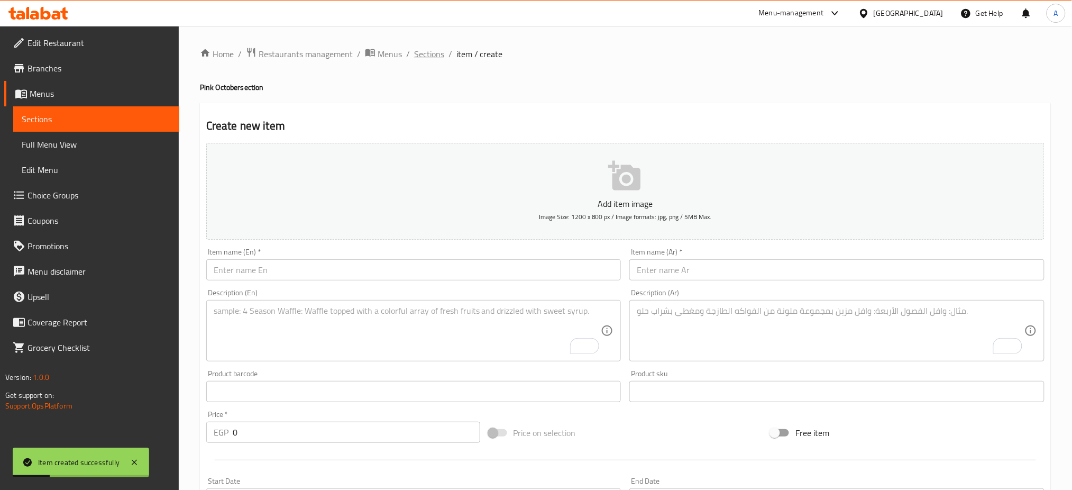
click at [425, 56] on span "Sections" at bounding box center [429, 54] width 30 height 13
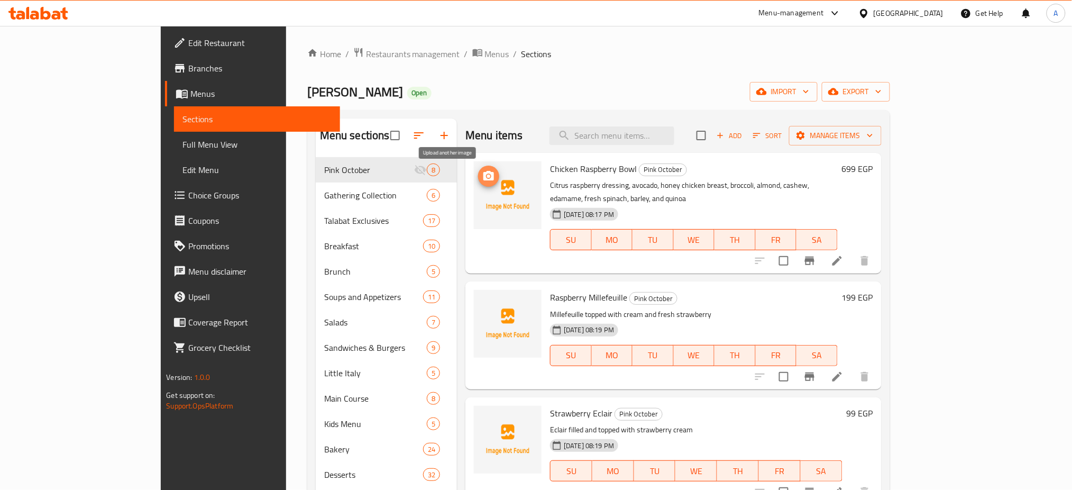
click at [482, 181] on icon "upload picture" at bounding box center [488, 176] width 13 height 13
click at [478, 179] on span "upload picture" at bounding box center [488, 176] width 21 height 13
click at [478, 298] on span "upload picture" at bounding box center [488, 304] width 21 height 13
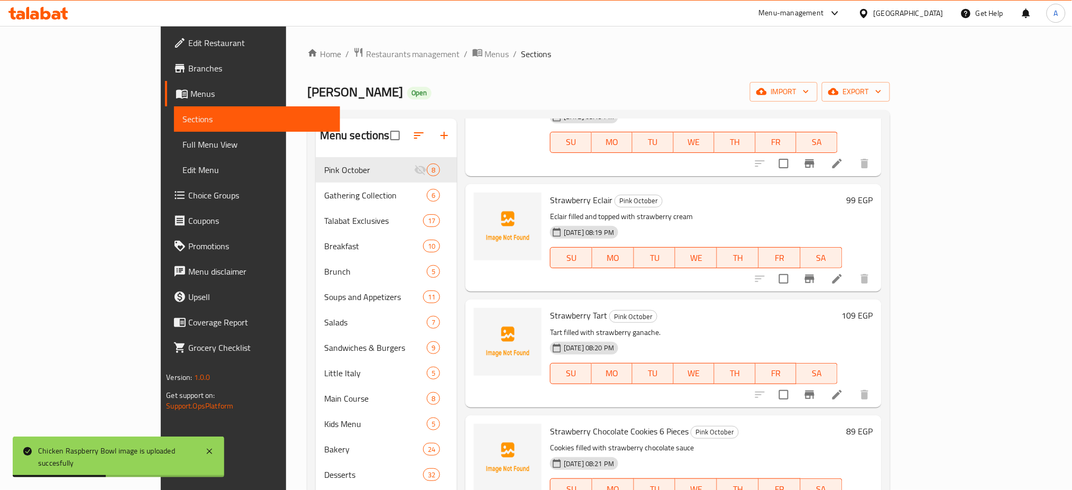
scroll to position [234, 0]
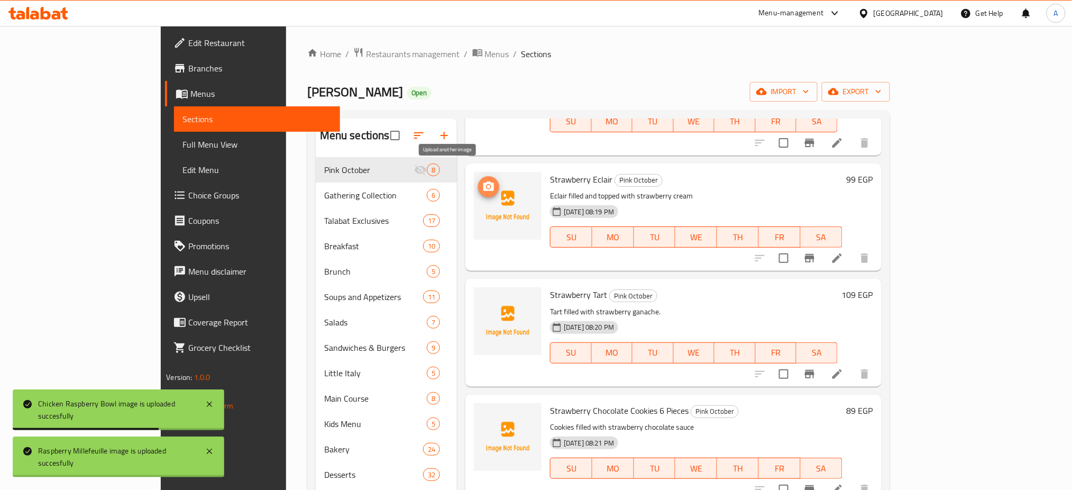
click at [482, 180] on icon "upload picture" at bounding box center [488, 186] width 13 height 13
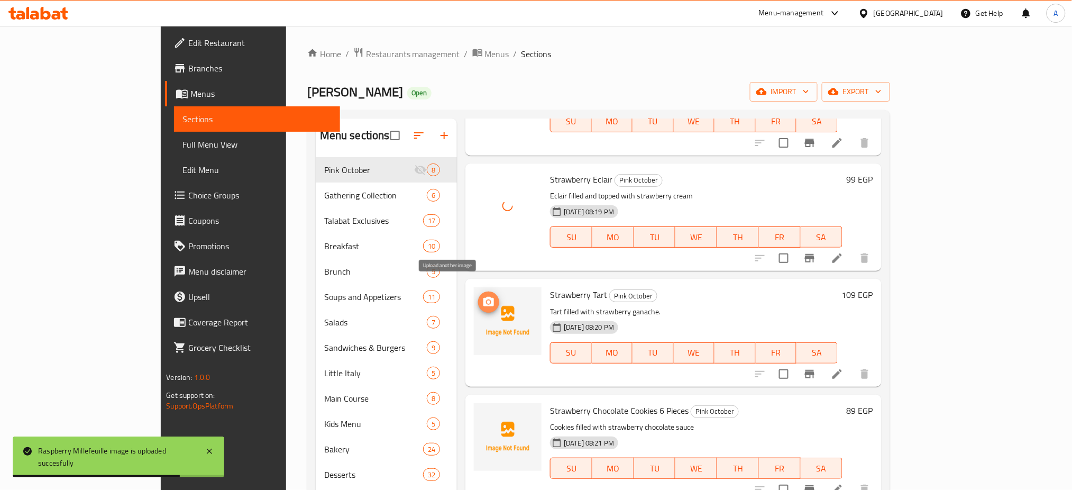
click at [483, 297] on icon "upload picture" at bounding box center [488, 302] width 11 height 10
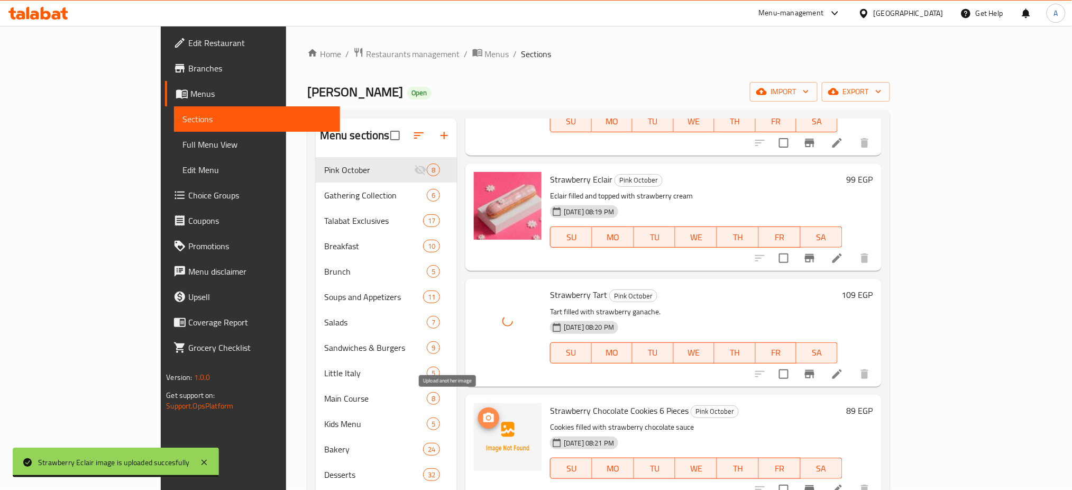
click at [483, 412] on icon "upload picture" at bounding box center [488, 417] width 11 height 10
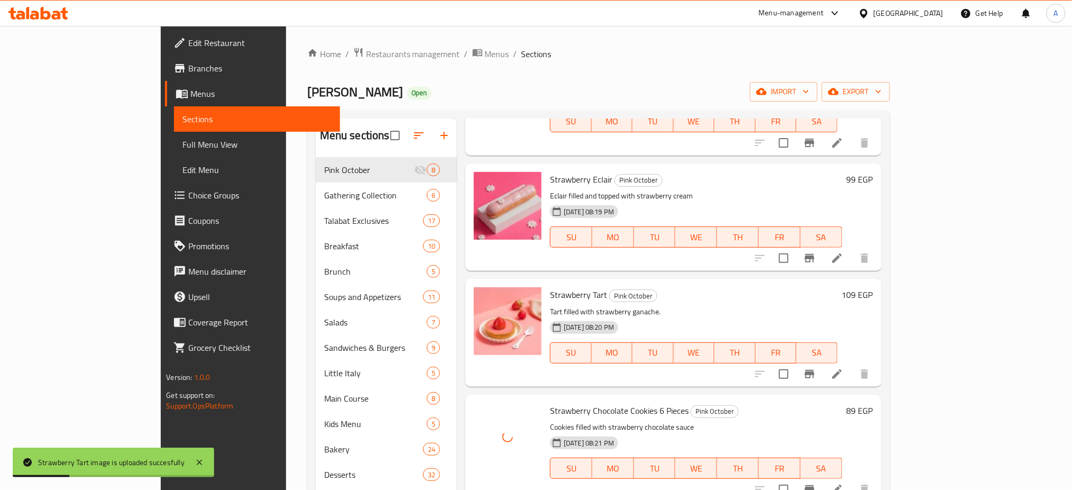
scroll to position [324, 0]
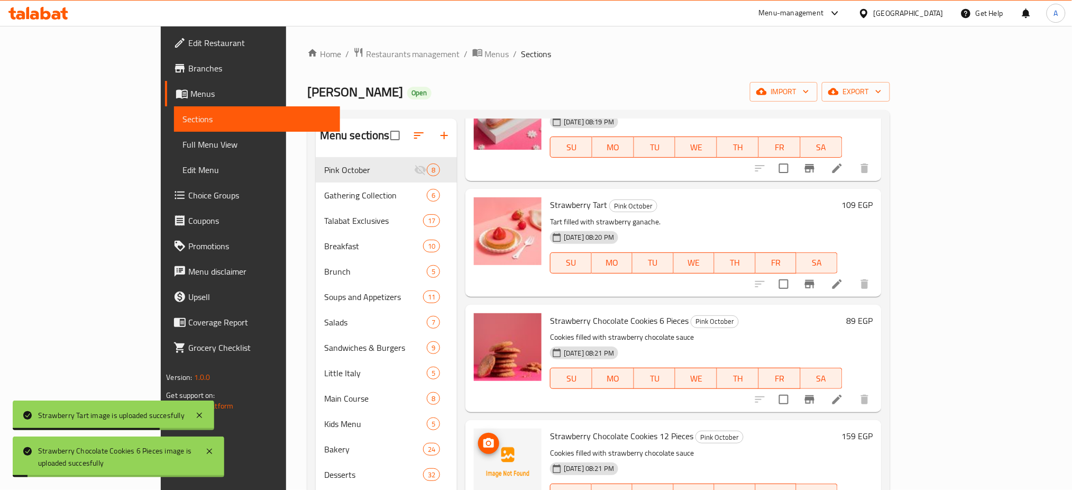
click at [474, 437] on img at bounding box center [508, 462] width 68 height 68
click at [483, 438] on icon "upload picture" at bounding box center [488, 443] width 11 height 10
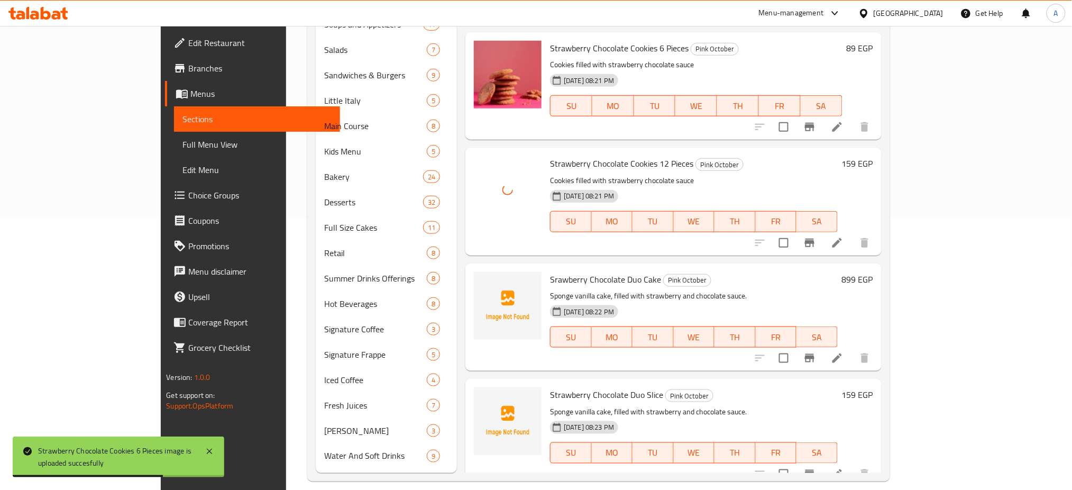
scroll to position [285, 0]
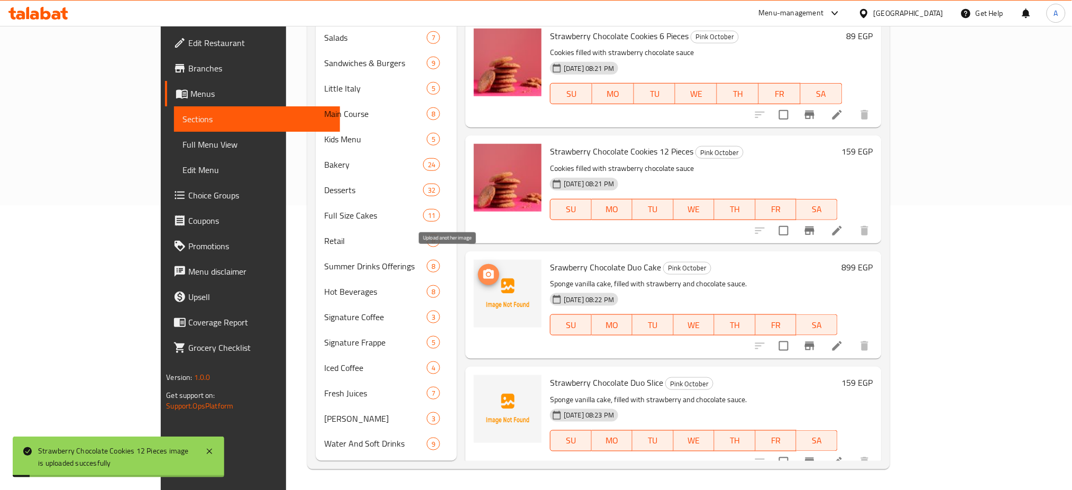
click at [483, 269] on icon "upload picture" at bounding box center [488, 274] width 11 height 10
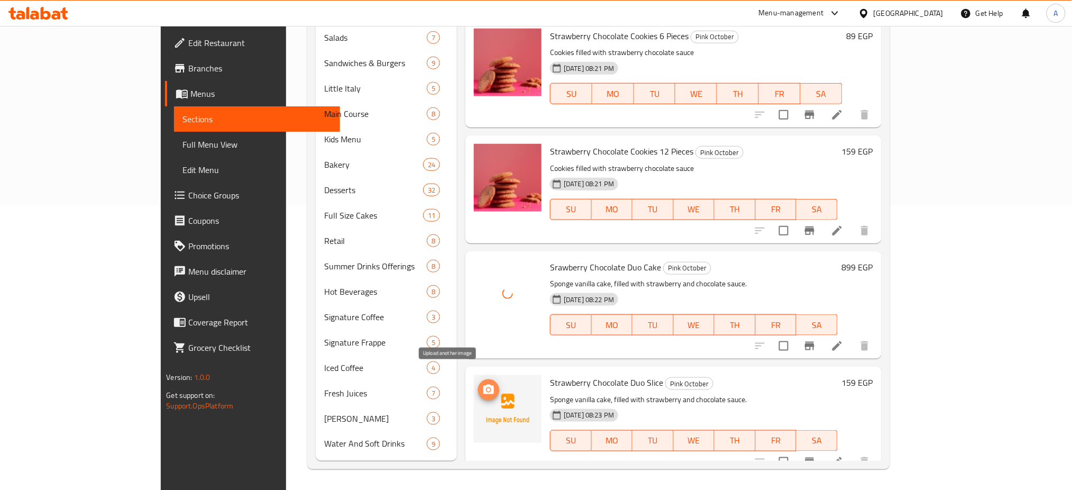
click at [483, 384] on icon "upload picture" at bounding box center [488, 389] width 11 height 10
